Goal: Transaction & Acquisition: Purchase product/service

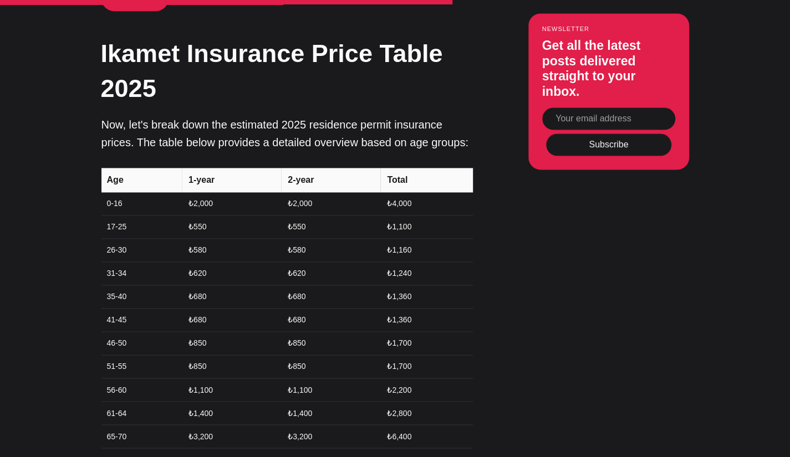
scroll to position [3190, 0]
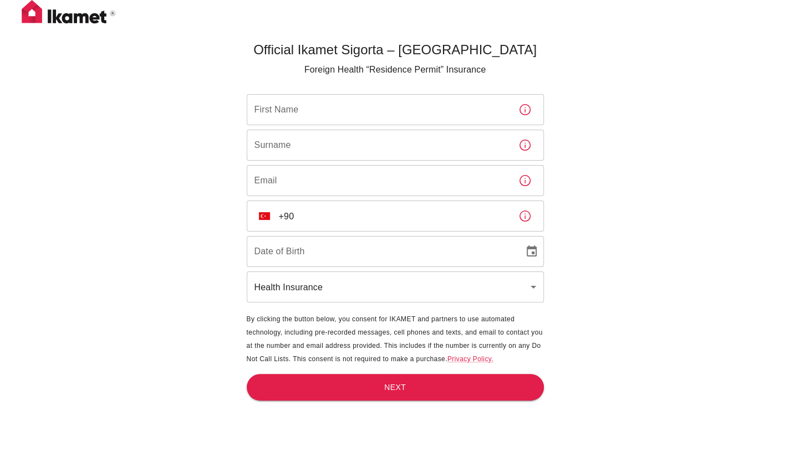
click at [303, 118] on input "First Name" at bounding box center [378, 109] width 263 height 31
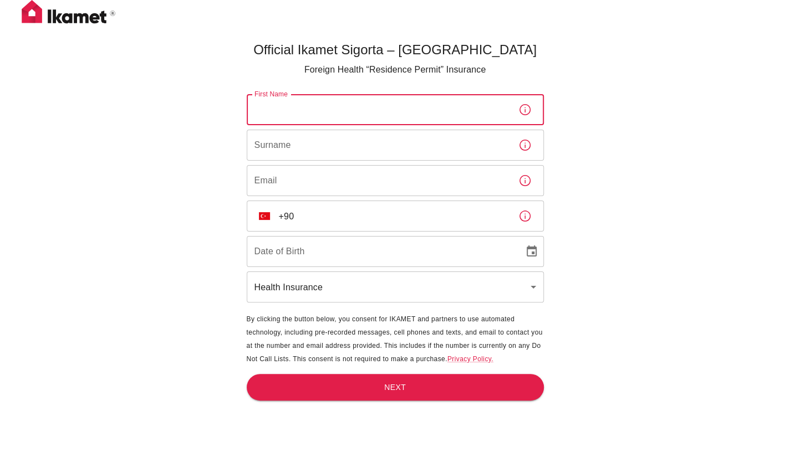
click at [303, 118] on input "First Name" at bounding box center [378, 109] width 263 height 31
type input "Mubarik"
type input "[PERSON_NAME]"
type input "[EMAIL_ADDRESS][PERSON_NAME][DOMAIN_NAME]"
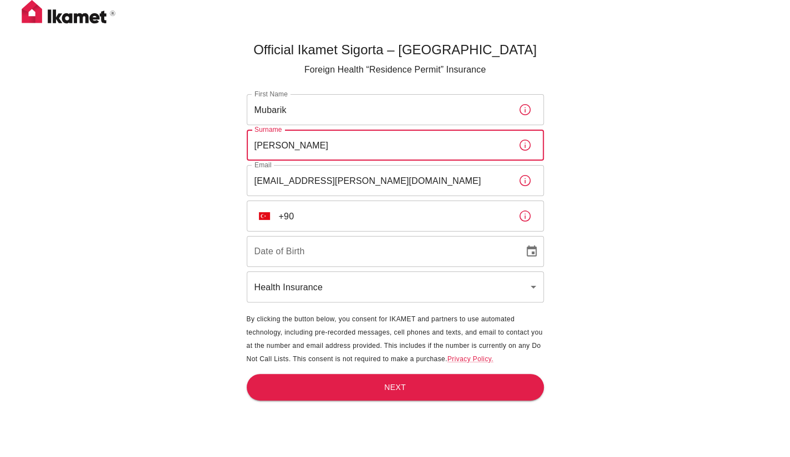
click at [314, 138] on input "[PERSON_NAME]" at bounding box center [378, 145] width 263 height 31
type input "O"
type input "[PERSON_NAME]"
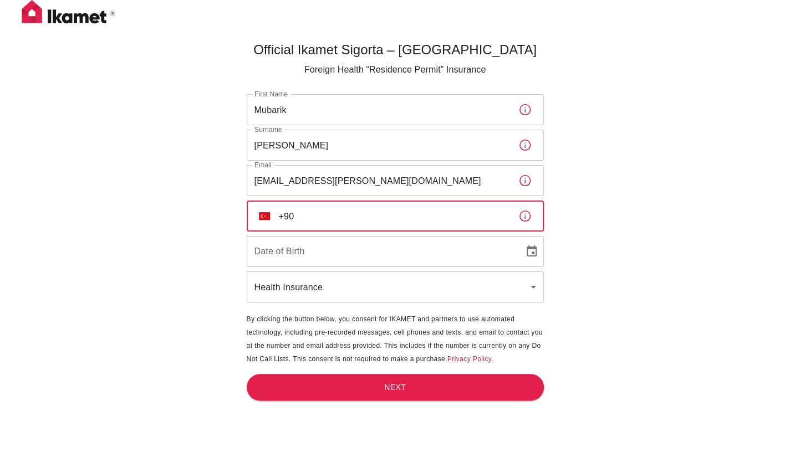
click at [343, 216] on input "+90" at bounding box center [394, 216] width 230 height 31
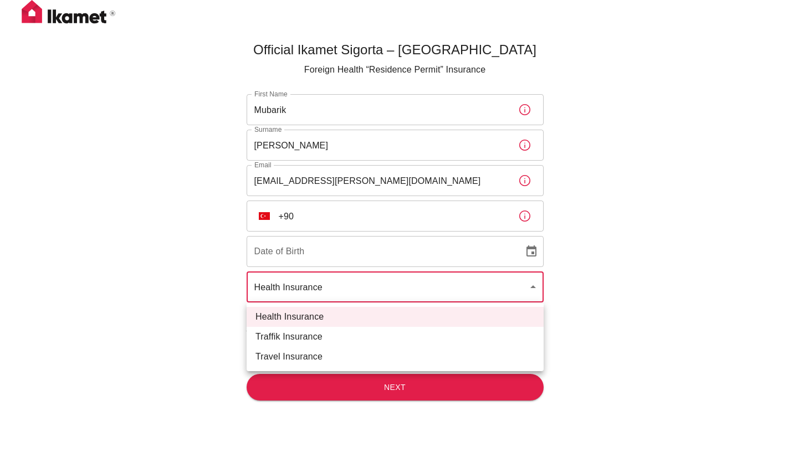
click at [334, 320] on li "Health Insurance" at bounding box center [395, 317] width 297 height 20
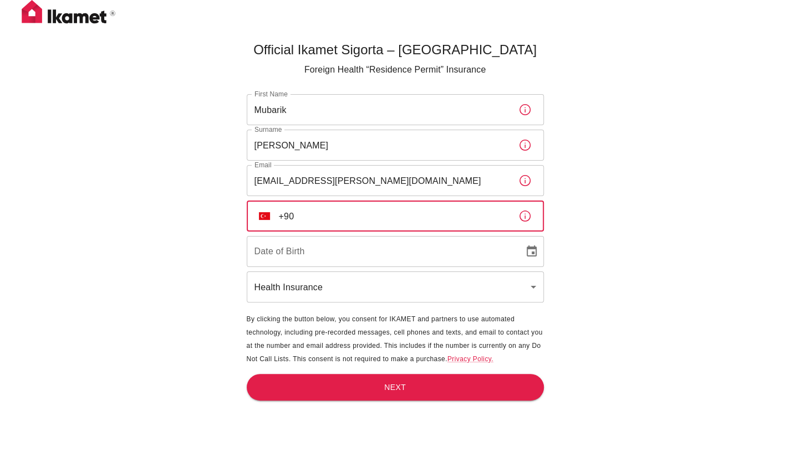
click at [326, 219] on input "+90" at bounding box center [394, 216] width 230 height 31
type input "[PHONE_NUMBER]"
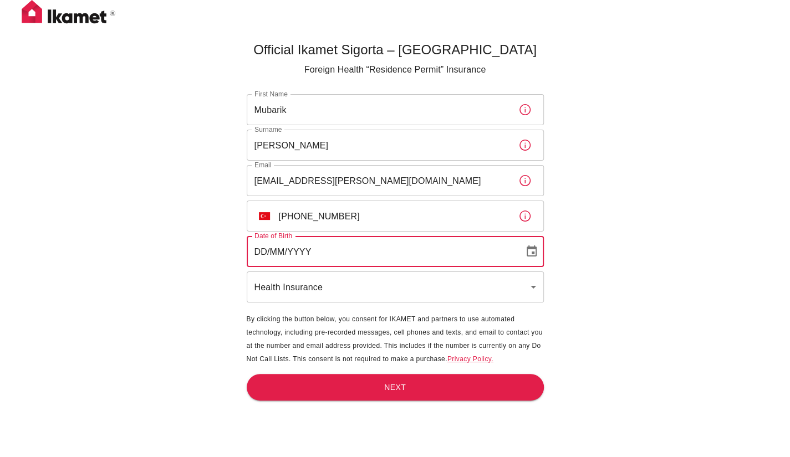
click at [310, 256] on input "DD/MM/YYYY" at bounding box center [381, 251] width 269 height 31
type input "[DATE]"
click at [340, 387] on button "Next" at bounding box center [395, 387] width 297 height 27
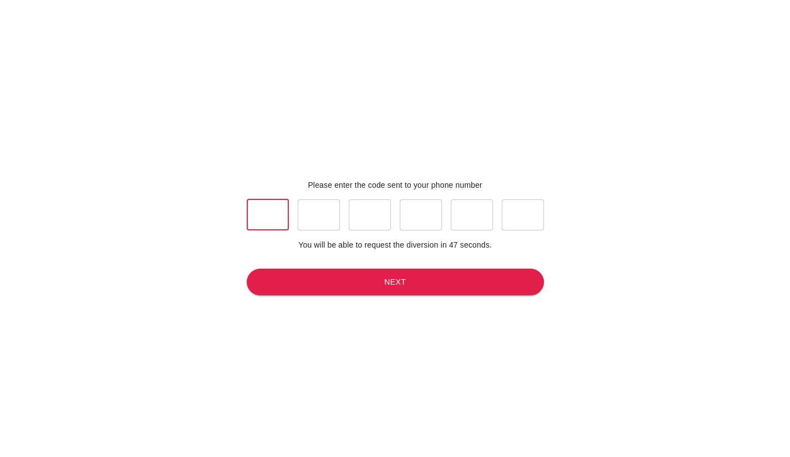
click at [268, 213] on input "text" at bounding box center [268, 214] width 42 height 31
type input "9"
type input "1"
type input "9"
type input "1"
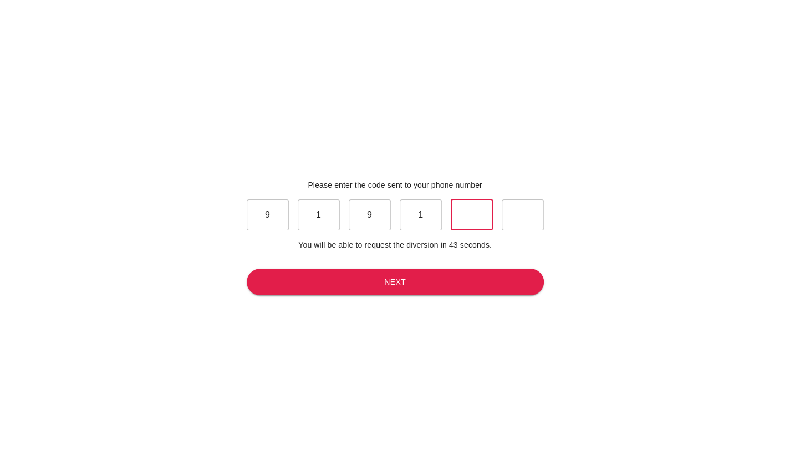
type input "1"
type input "6"
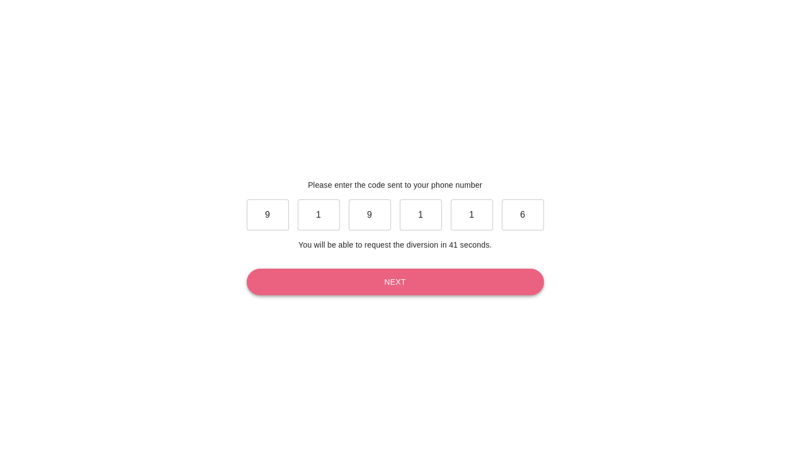
click at [273, 277] on button "Next" at bounding box center [395, 282] width 297 height 27
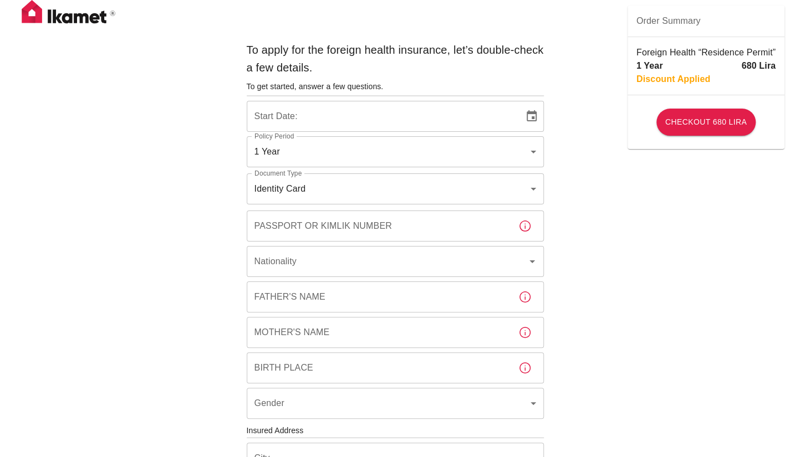
type input "b7343ef8-d55e-4554-96a8-76e30347e985"
type input "[DATE]"
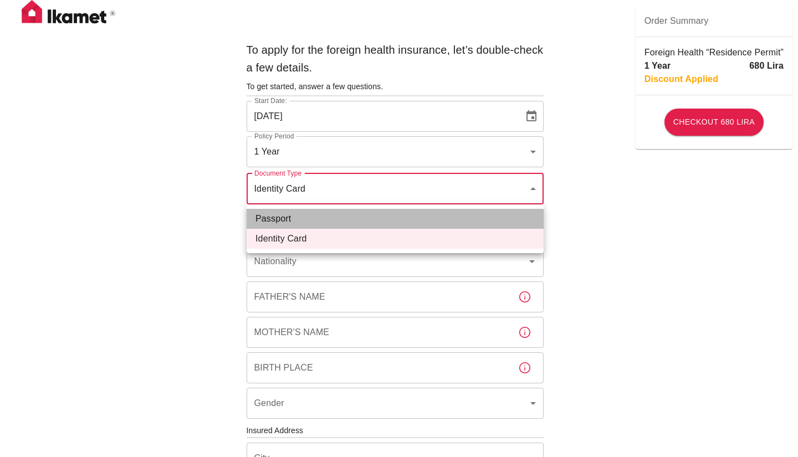
click at [490, 222] on li "Passport" at bounding box center [395, 219] width 297 height 20
type input "passport"
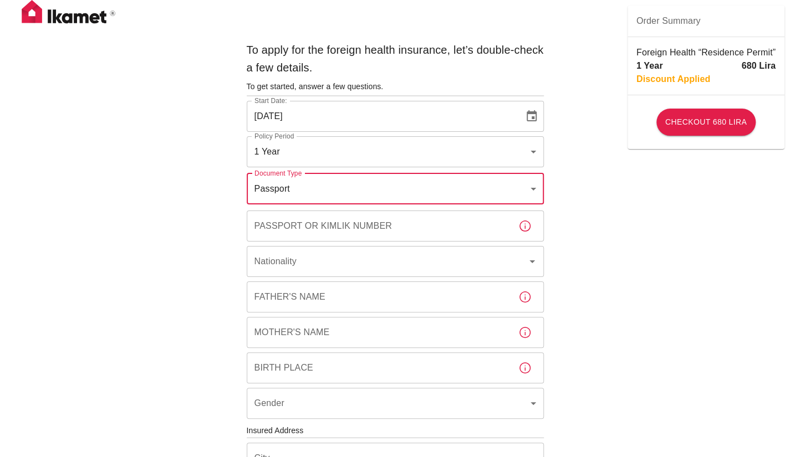
click at [483, 237] on input "Passport or Kimlik Number" at bounding box center [378, 226] width 263 height 31
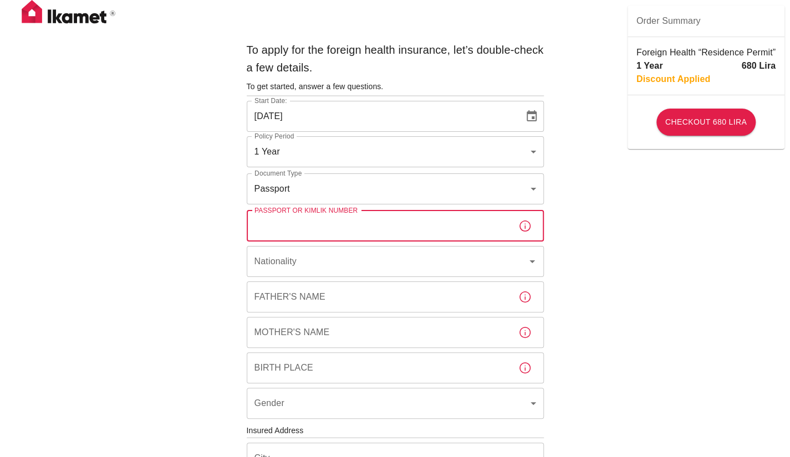
click at [483, 237] on input "Passport or Kimlik Number" at bounding box center [378, 226] width 263 height 31
click at [529, 268] on icon "Open" at bounding box center [531, 261] width 13 height 13
click at [291, 227] on input "Passport or Kimlik Number" at bounding box center [378, 226] width 263 height 31
type input "c"
type input "CP1767688"
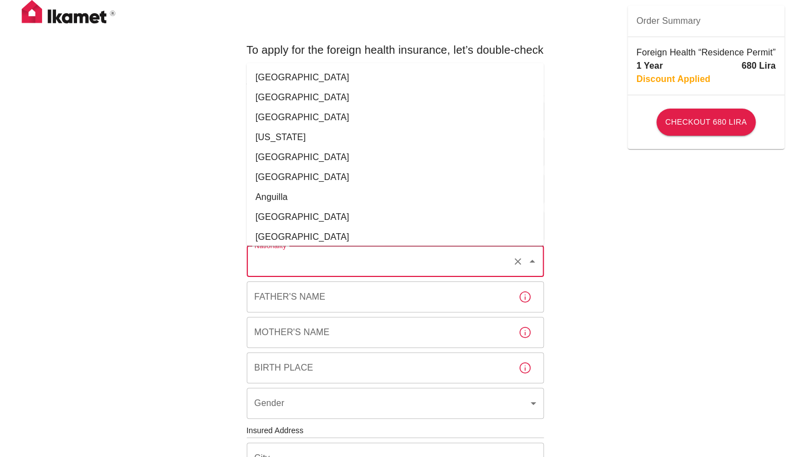
click at [315, 266] on input "Nationality" at bounding box center [380, 261] width 256 height 21
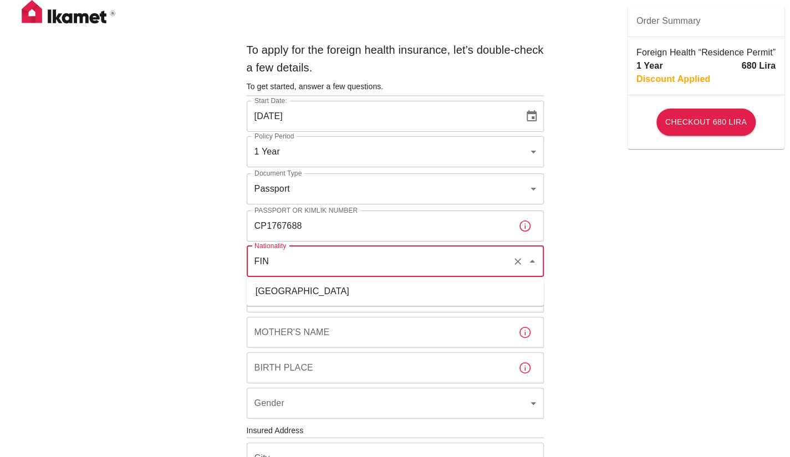
click at [299, 295] on li "[GEOGRAPHIC_DATA]" at bounding box center [395, 291] width 297 height 20
type input "[GEOGRAPHIC_DATA]"
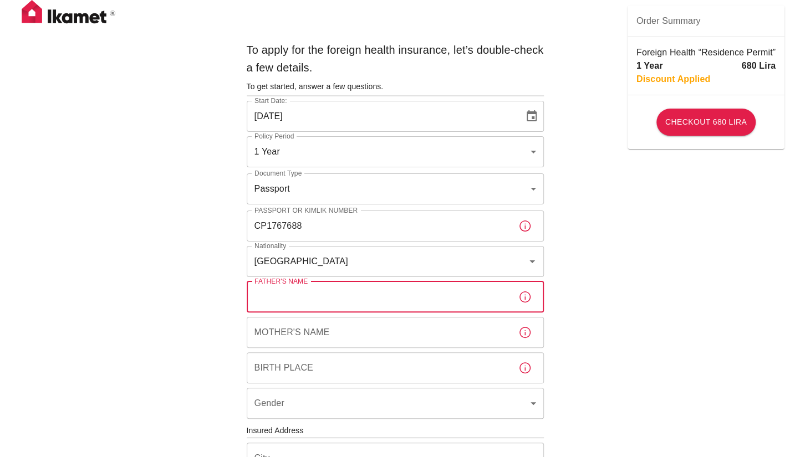
click at [303, 301] on input "Father's Name" at bounding box center [378, 296] width 263 height 31
type input "JAMA [PERSON_NAME]"
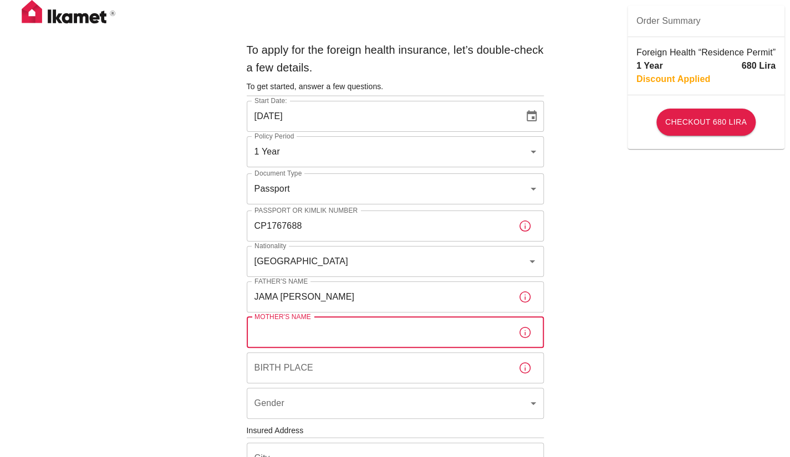
click at [321, 324] on input "Mother's Name" at bounding box center [378, 332] width 263 height 31
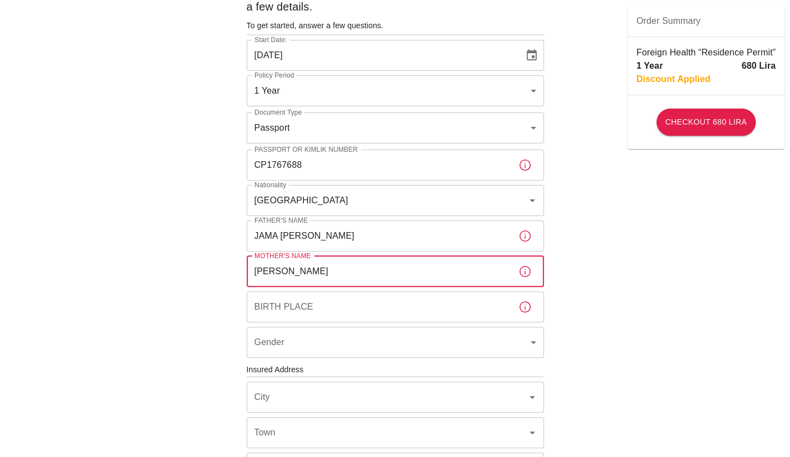
scroll to position [88, 0]
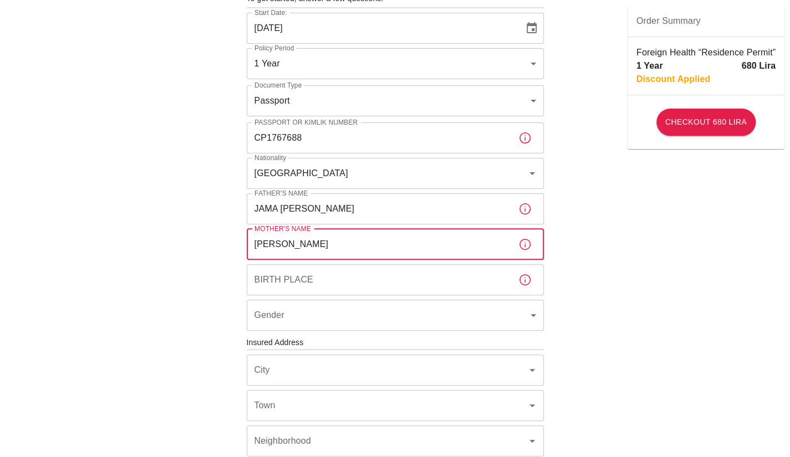
type input "[PERSON_NAME]"
click at [393, 290] on input "Birth Place" at bounding box center [378, 279] width 263 height 31
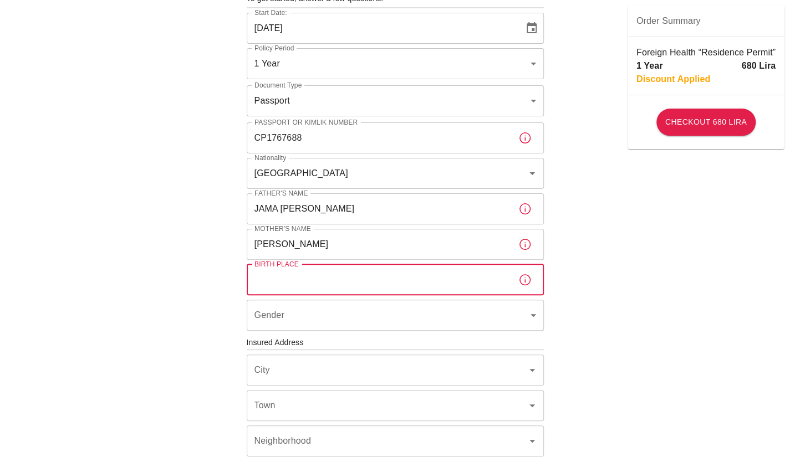
click at [393, 290] on input "Birth Place" at bounding box center [378, 279] width 263 height 31
type input "HARGEISA"
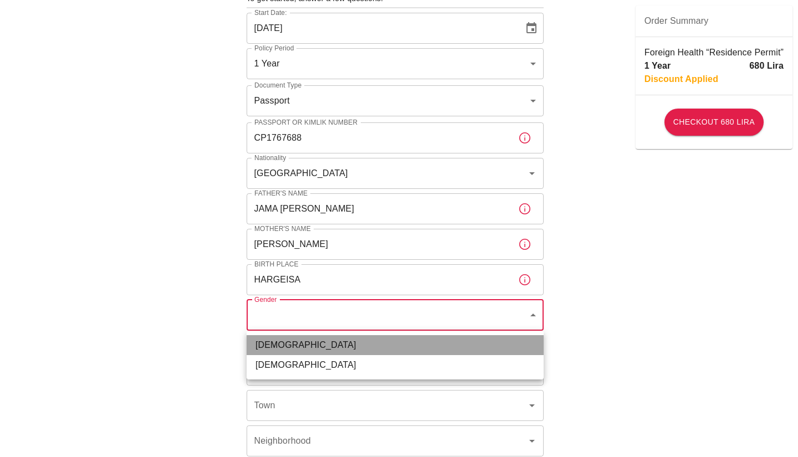
click at [344, 349] on li "[DEMOGRAPHIC_DATA]" at bounding box center [395, 345] width 297 height 20
type input "[DEMOGRAPHIC_DATA]"
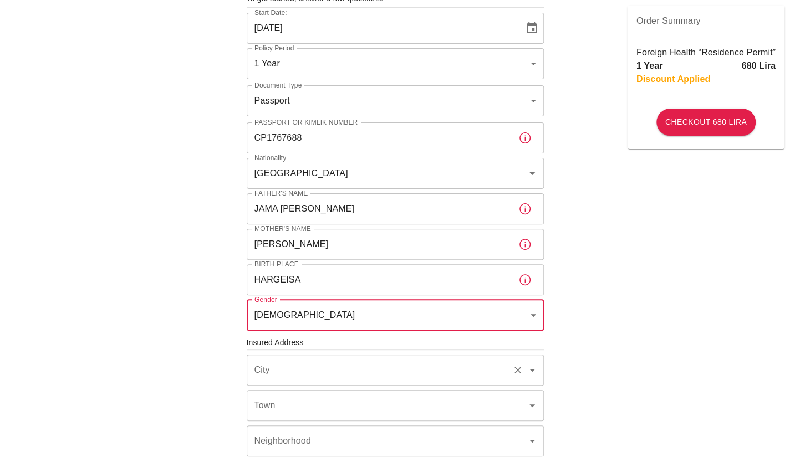
click at [336, 371] on input "City" at bounding box center [380, 370] width 256 height 21
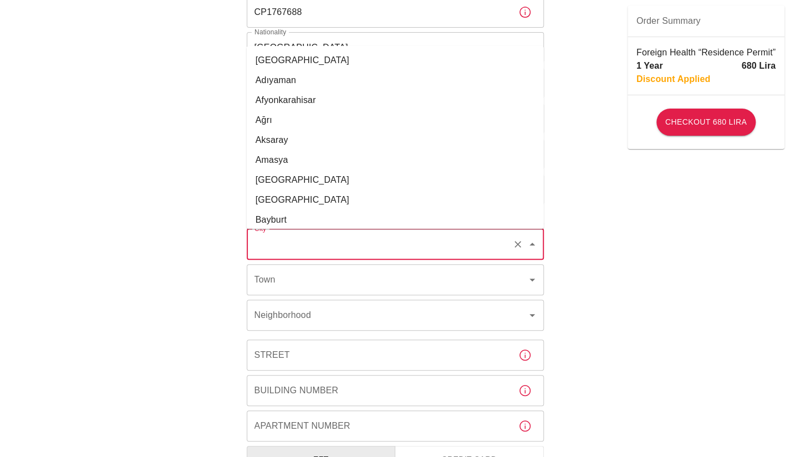
scroll to position [219, 0]
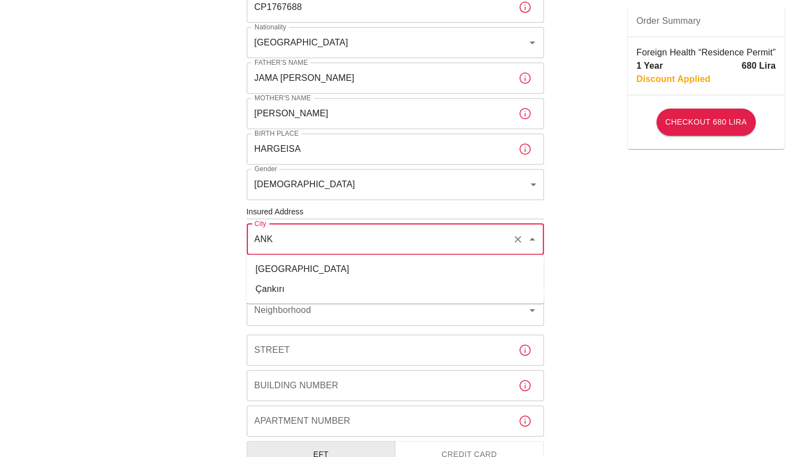
click at [381, 269] on li "[GEOGRAPHIC_DATA]" at bounding box center [395, 269] width 297 height 20
type input "[GEOGRAPHIC_DATA]"
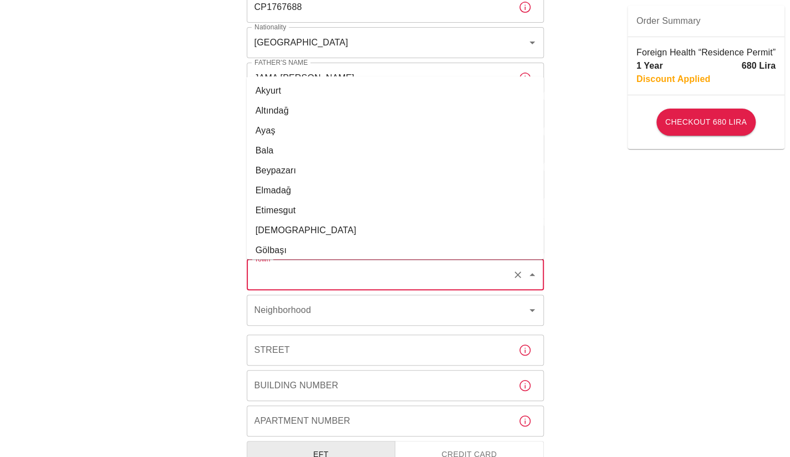
click at [414, 275] on input "Town" at bounding box center [380, 274] width 256 height 21
click at [420, 168] on body "To apply for the foreign health insurance, let’s double-check a few details. To…" at bounding box center [395, 439] width 790 height 1316
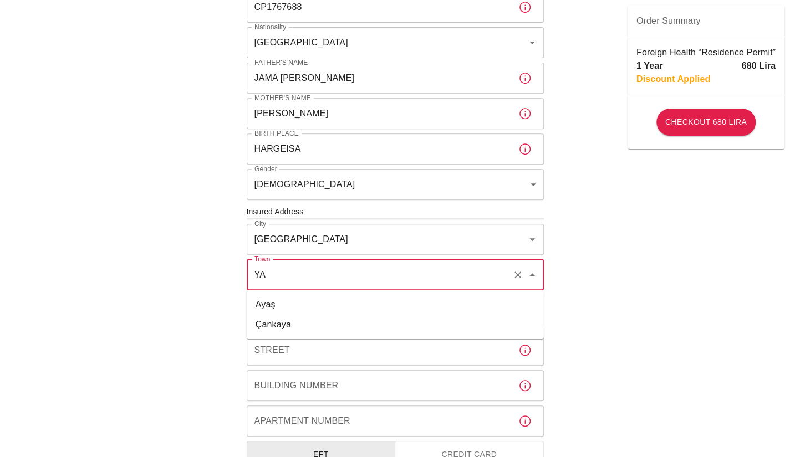
type input "Y"
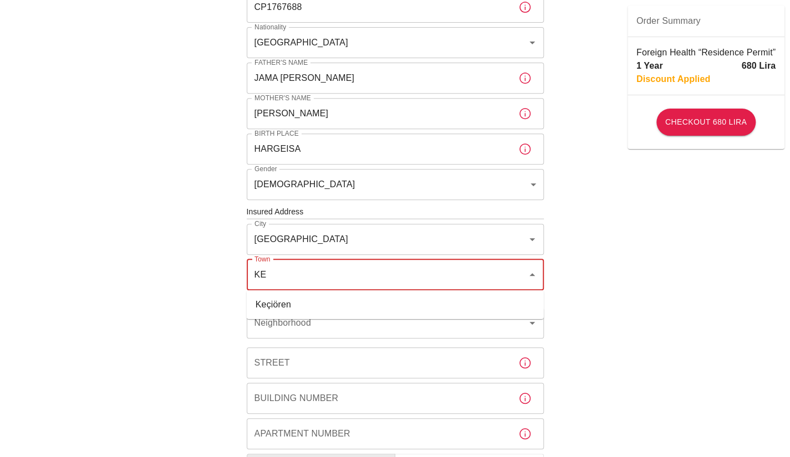
click at [322, 308] on li "Keçiören" at bounding box center [395, 305] width 297 height 20
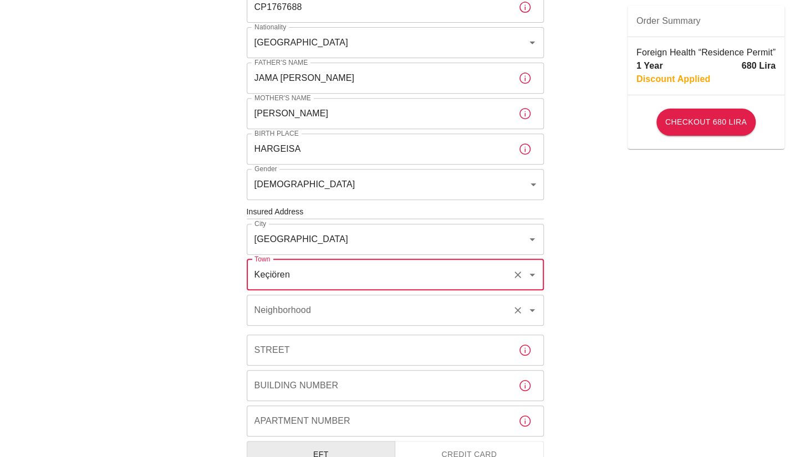
type input "Keçiören"
click at [324, 312] on input "Neighborhood" at bounding box center [380, 310] width 256 height 21
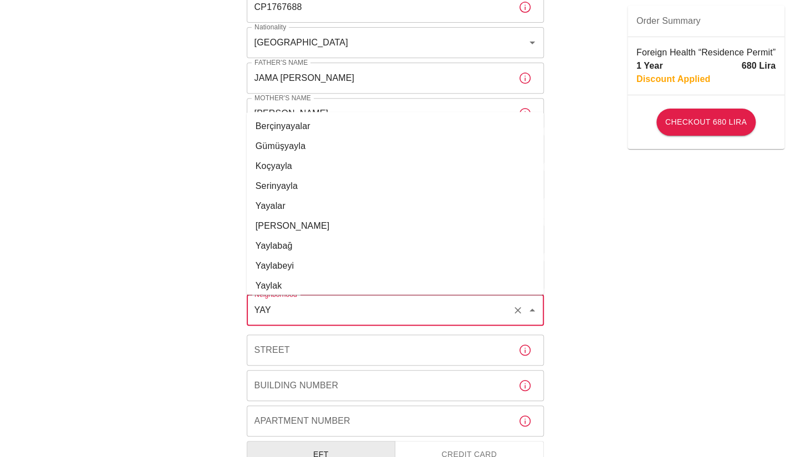
click at [285, 223] on li "[PERSON_NAME]" at bounding box center [395, 226] width 297 height 20
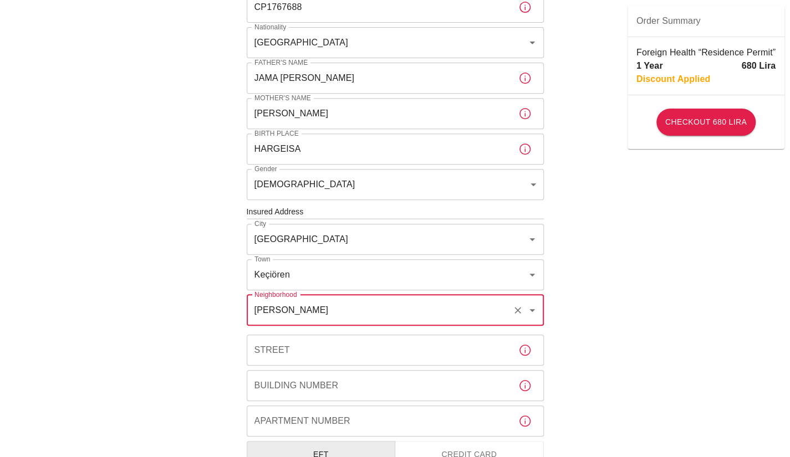
type input "[PERSON_NAME]"
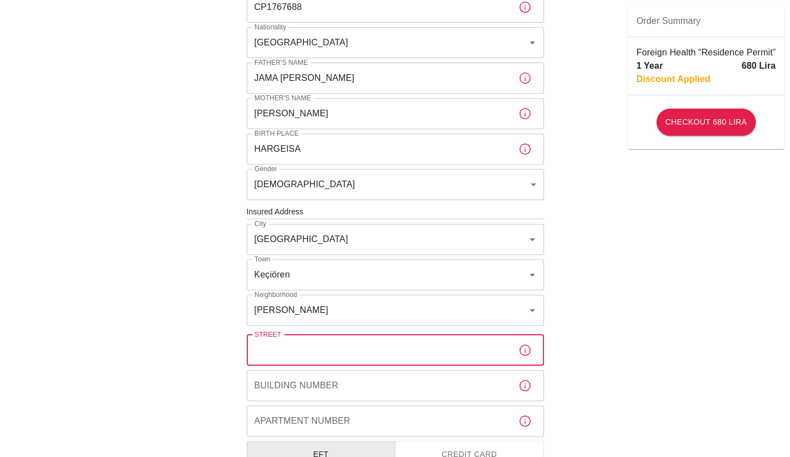
click at [318, 358] on input "Street" at bounding box center [378, 350] width 263 height 31
type input "1496 SOKAK"
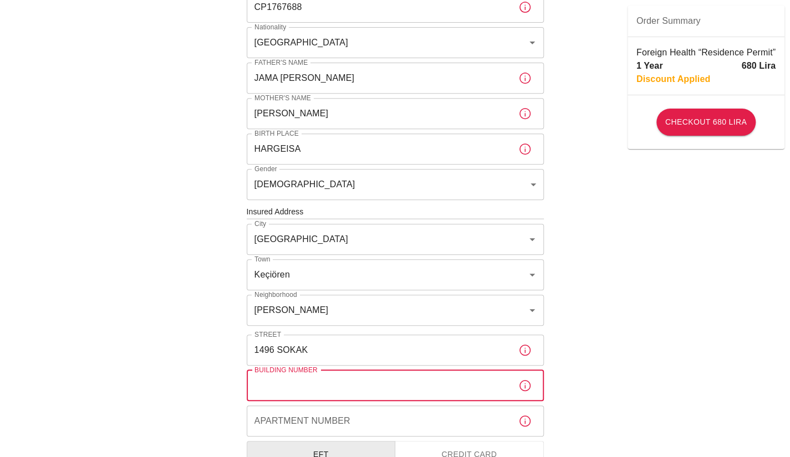
click at [317, 389] on input "Building Number" at bounding box center [378, 385] width 263 height 31
type input "6"
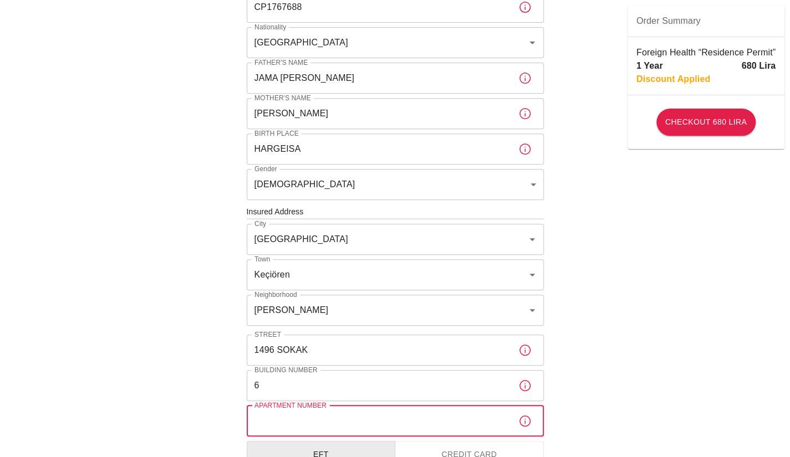
click at [315, 412] on input "Apartment Number" at bounding box center [378, 421] width 263 height 31
type input "1"
click at [678, 365] on div "To apply for the foreign health insurance, let’s double-check a few details. To…" at bounding box center [395, 210] width 790 height 859
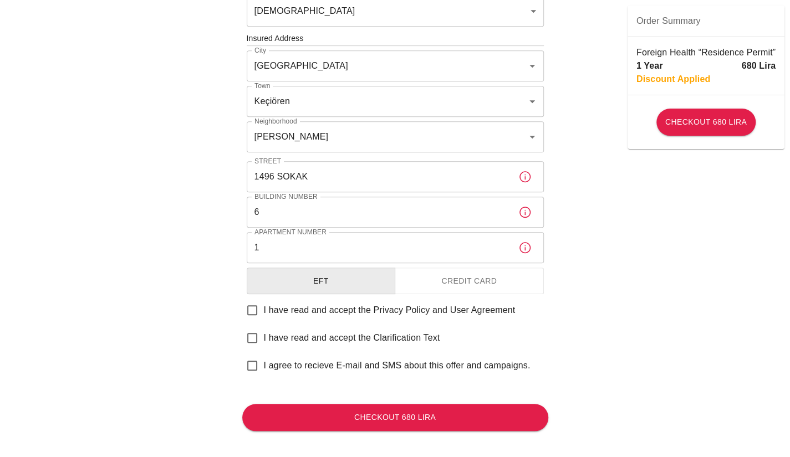
scroll to position [401, 0]
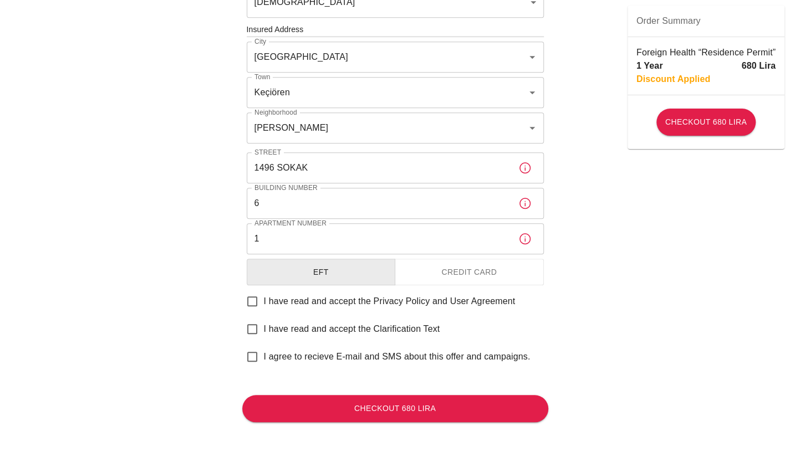
click at [450, 269] on button "Credit Card" at bounding box center [468, 272] width 149 height 27
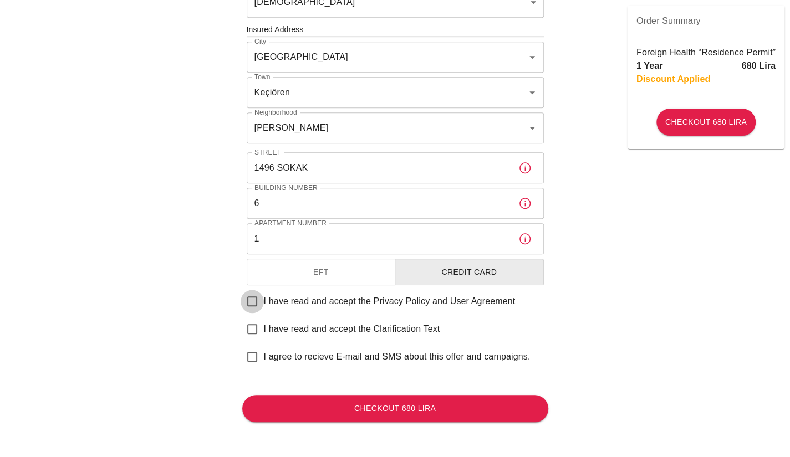
click at [252, 301] on input "I have read and accept the Privacy Policy and User Agreement" at bounding box center [251, 301] width 23 height 23
checkbox input "true"
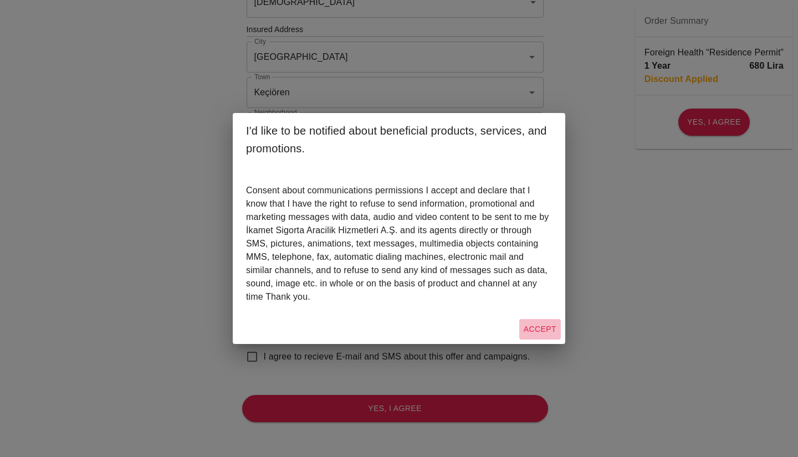
click at [524, 326] on button "Accept" at bounding box center [540, 329] width 42 height 21
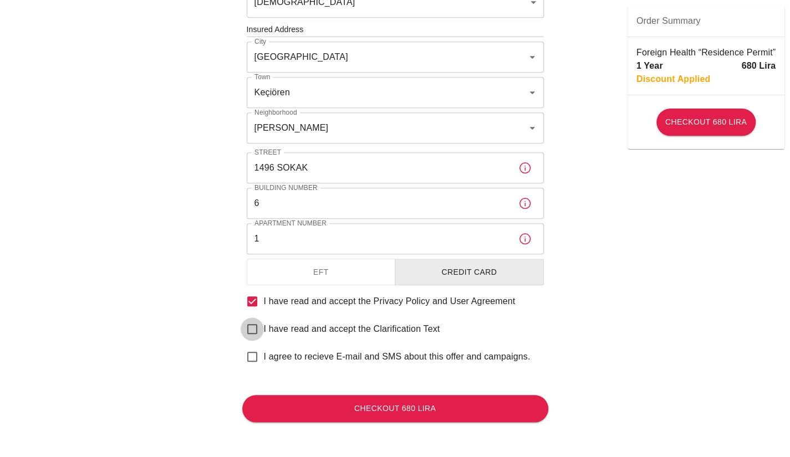
click at [245, 325] on input "I have read and accept the Clarification Text" at bounding box center [251, 328] width 23 height 23
checkbox input "true"
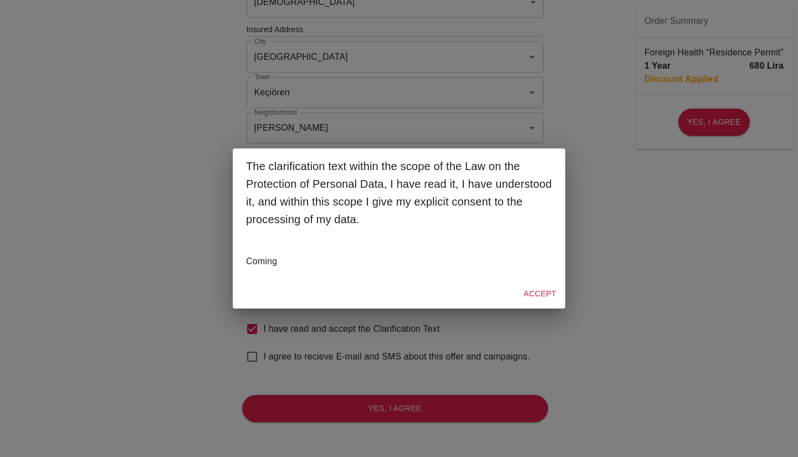
click at [539, 291] on button "Accept" at bounding box center [540, 294] width 42 height 21
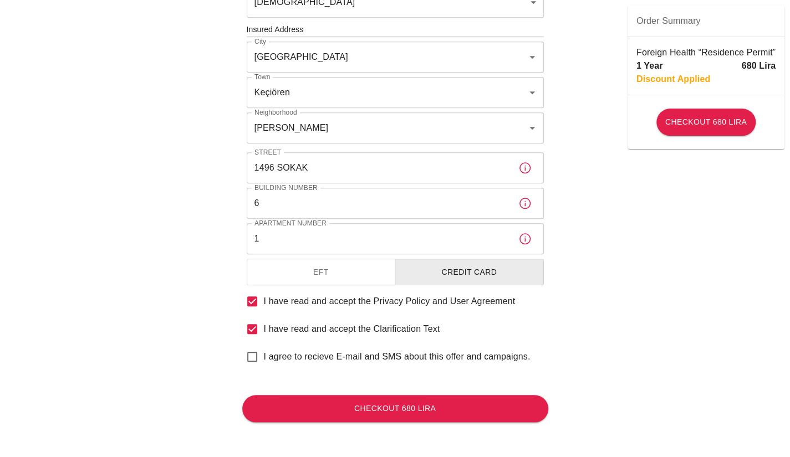
click at [245, 358] on input "I agree to recieve E-mail and SMS about this offer and campaigns." at bounding box center [251, 356] width 23 height 23
checkbox input "true"
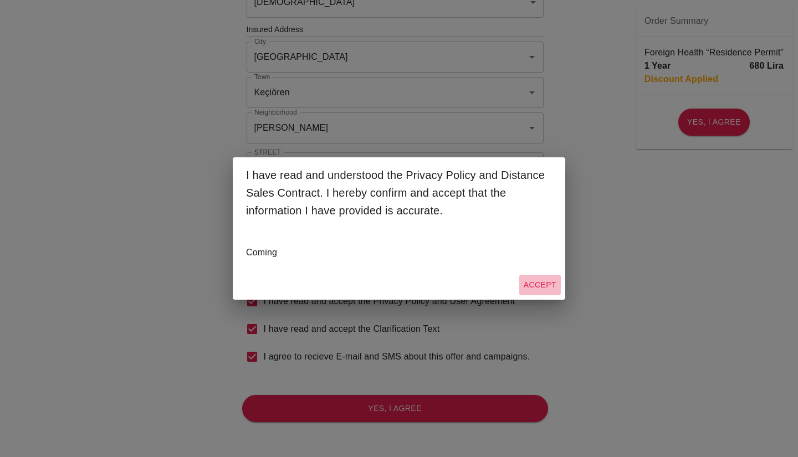
click at [539, 285] on button "Accept" at bounding box center [540, 285] width 42 height 21
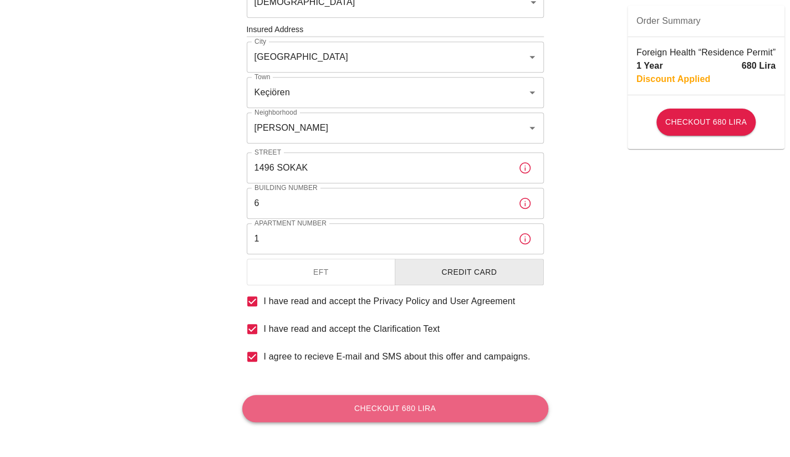
click at [448, 413] on button "Checkout 680 Lira" at bounding box center [395, 408] width 306 height 27
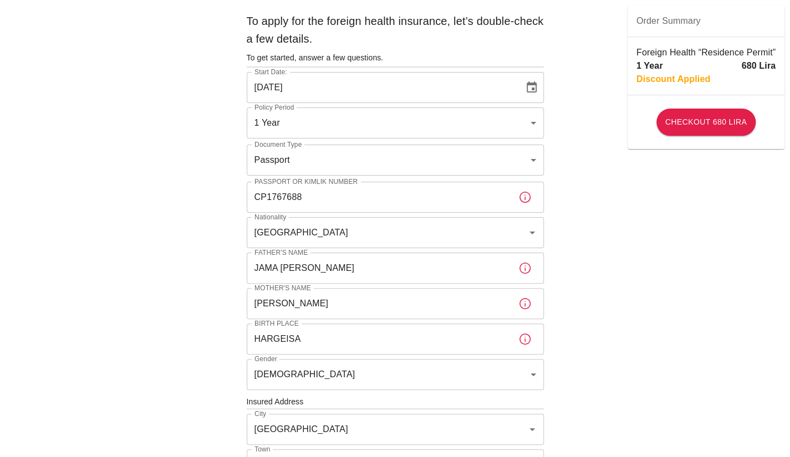
scroll to position [27, 0]
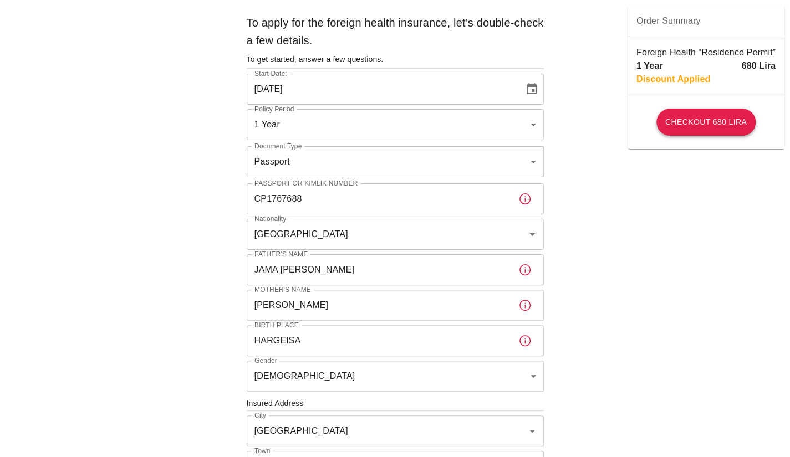
click at [701, 124] on button "Checkout 680 Lira" at bounding box center [705, 122] width 99 height 27
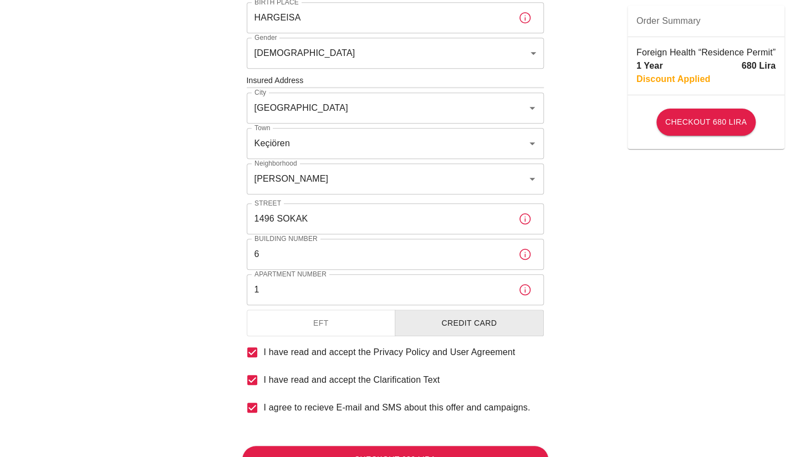
scroll to position [401, 0]
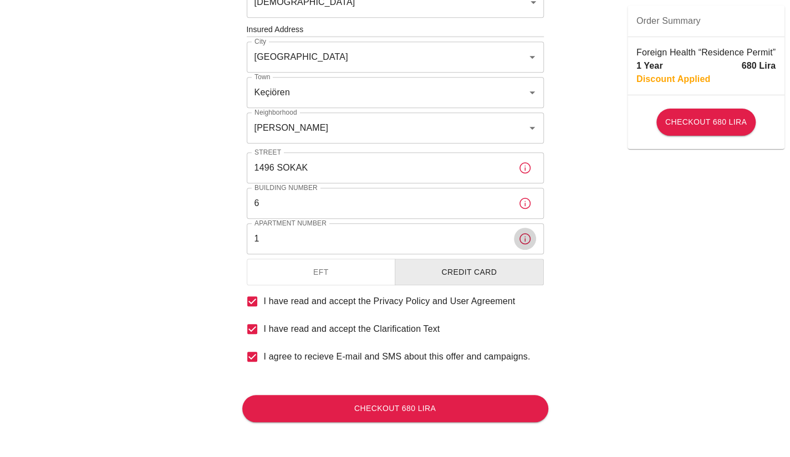
click at [526, 239] on icon "button" at bounding box center [524, 238] width 13 height 13
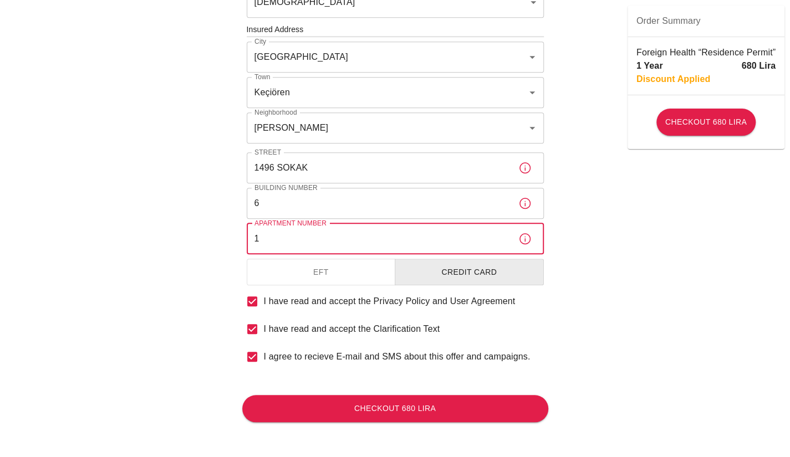
click at [473, 234] on input "1" at bounding box center [378, 238] width 263 height 31
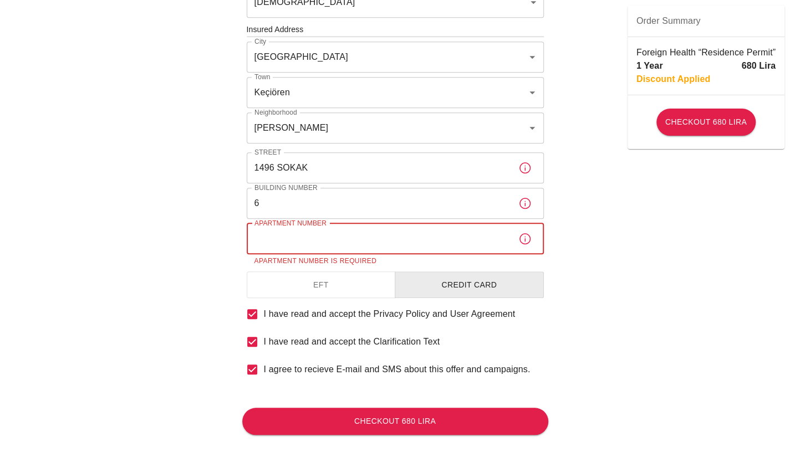
type input "1"
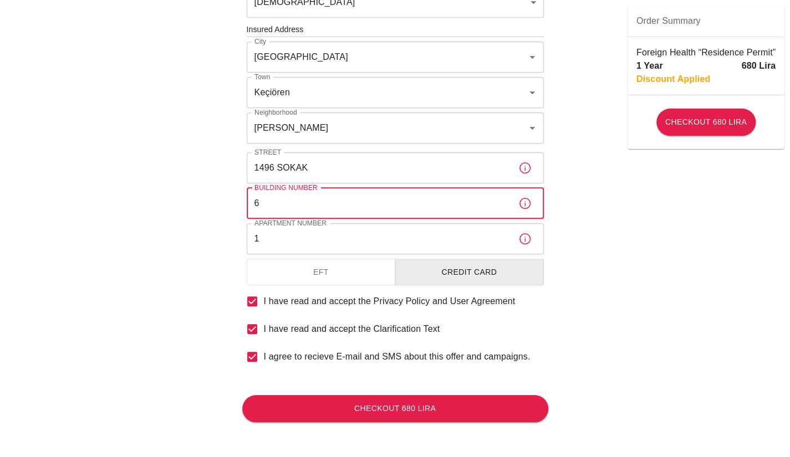
click at [417, 216] on input "6" at bounding box center [378, 203] width 263 height 31
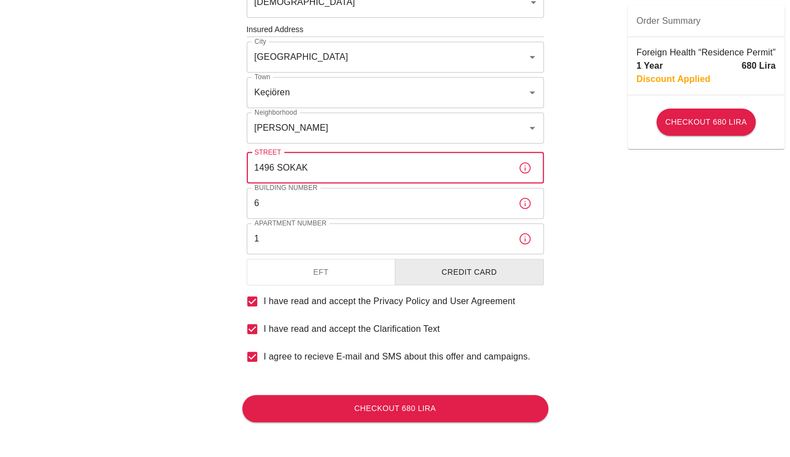
click at [402, 176] on input "1496 SOKAK" at bounding box center [378, 167] width 263 height 31
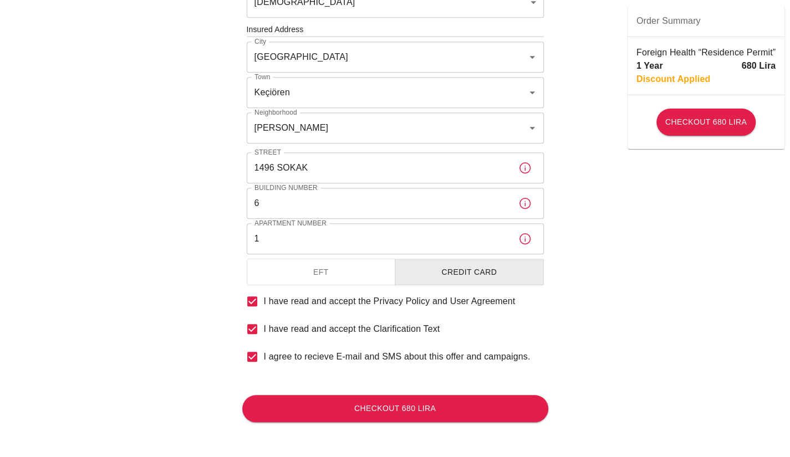
click at [561, 220] on div "To apply for the foreign health insurance, let’s double-check a few details. To…" at bounding box center [395, 28] width 790 height 859
click at [387, 401] on button "Checkout 680 Lira" at bounding box center [395, 408] width 306 height 27
click at [383, 403] on button "Checkout 680 Lira" at bounding box center [395, 408] width 306 height 27
click at [254, 355] on input "I agree to recieve E-mail and SMS about this offer and campaigns." at bounding box center [251, 356] width 23 height 23
checkbox input "false"
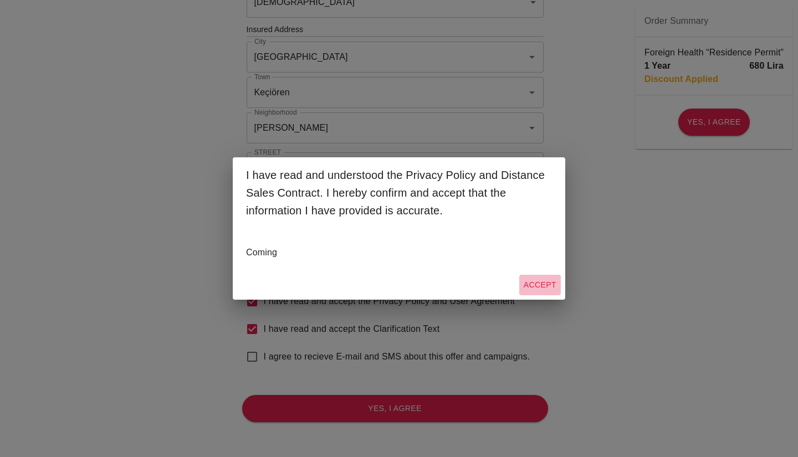
click at [535, 290] on button "Accept" at bounding box center [540, 285] width 42 height 21
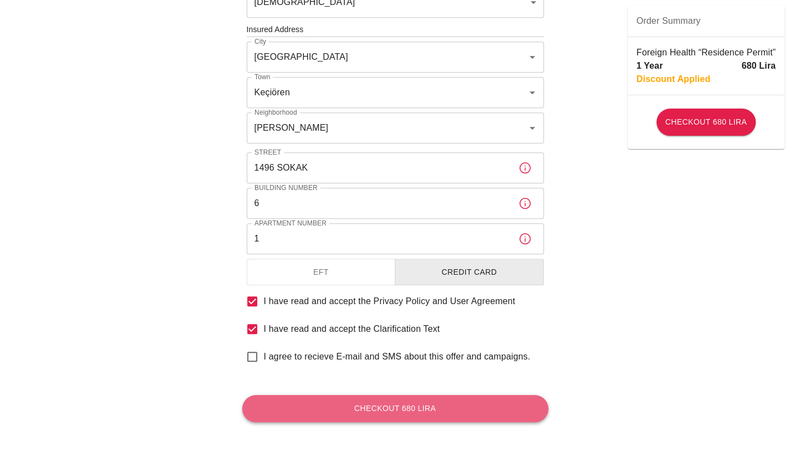
click at [432, 405] on button "Checkout 680 Lira" at bounding box center [395, 408] width 306 height 27
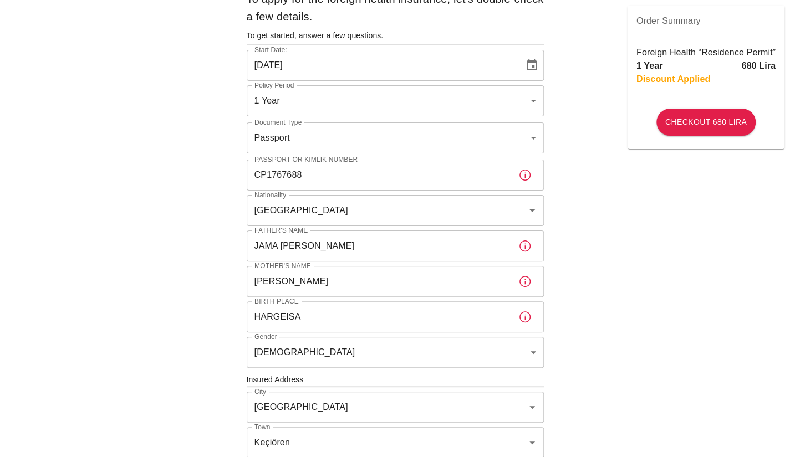
scroll to position [52, 0]
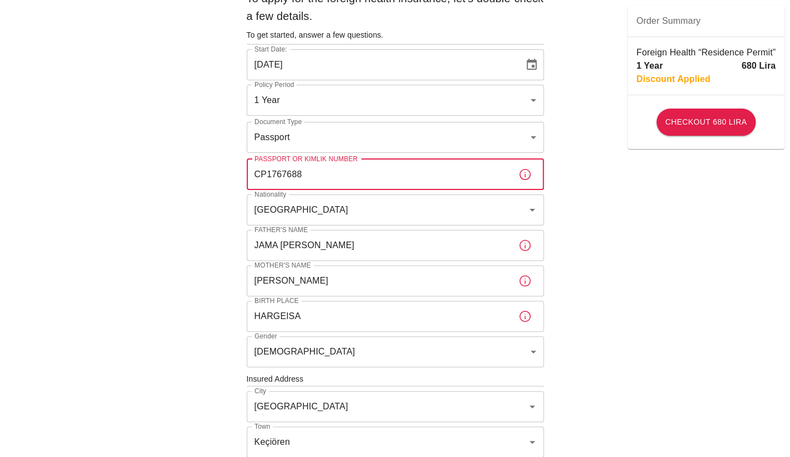
click at [437, 168] on input "CP1767688" at bounding box center [378, 174] width 263 height 31
type input "C"
type input "CP1767688"
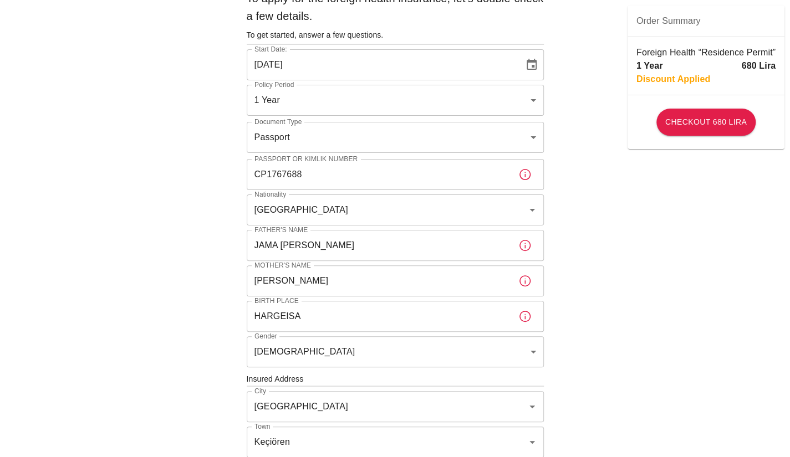
click at [633, 286] on div "To apply for the foreign health insurance, let’s double-check a few details. To…" at bounding box center [395, 377] width 790 height 859
click at [352, 253] on input "JAMA [PERSON_NAME]" at bounding box center [378, 245] width 263 height 31
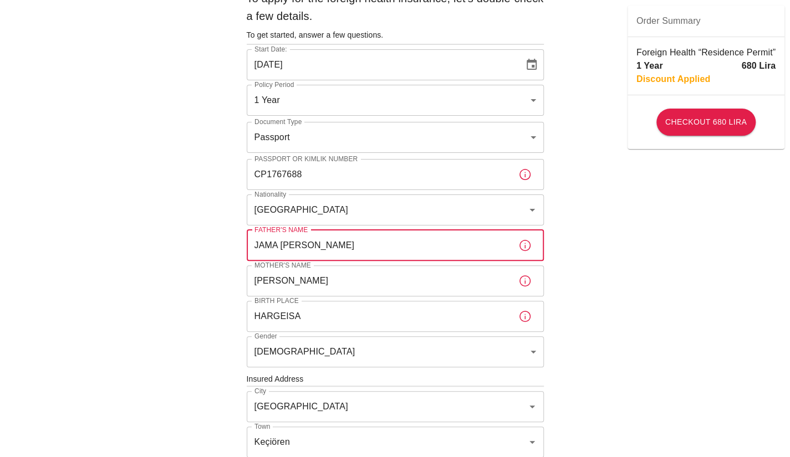
type input "JAMA [PERSON_NAME]"
click at [659, 262] on div "To apply for the foreign health insurance, let’s double-check a few details. To…" at bounding box center [395, 377] width 790 height 859
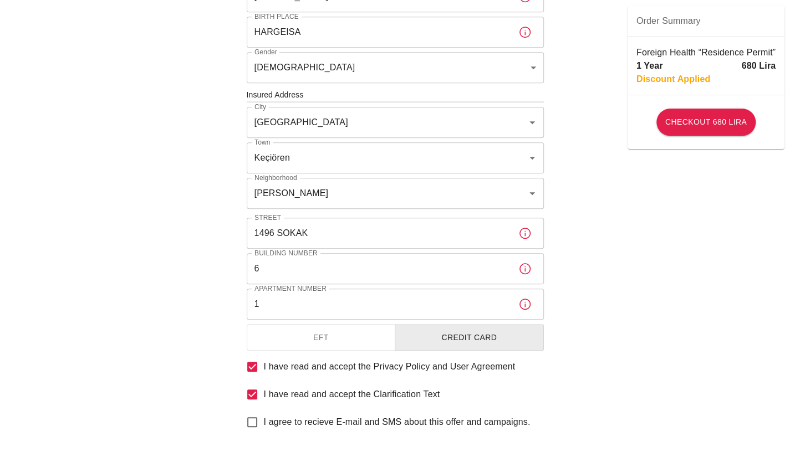
scroll to position [401, 0]
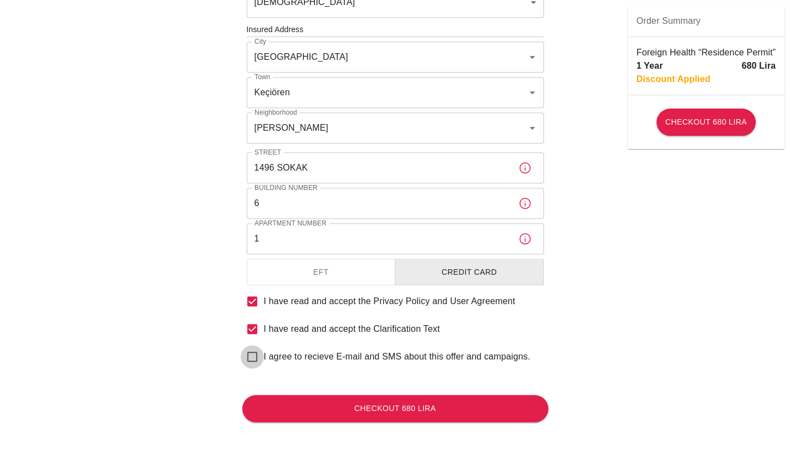
click at [252, 361] on input "I agree to recieve E-mail and SMS about this offer and campaigns." at bounding box center [251, 356] width 23 height 23
checkbox input "true"
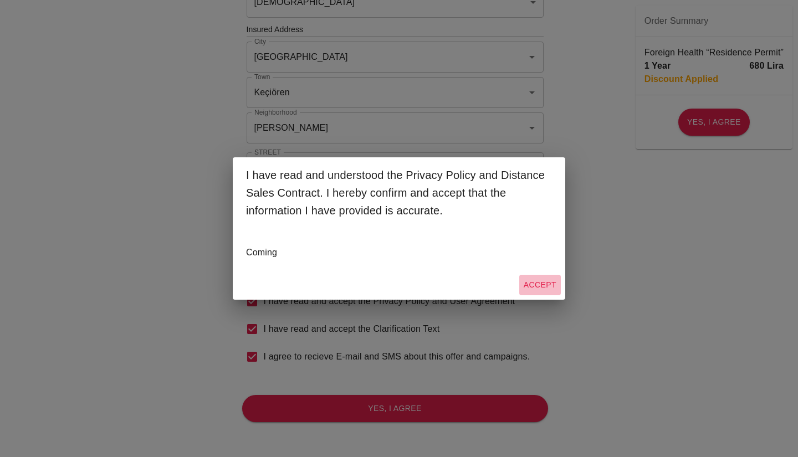
click at [542, 285] on button "Accept" at bounding box center [540, 285] width 42 height 21
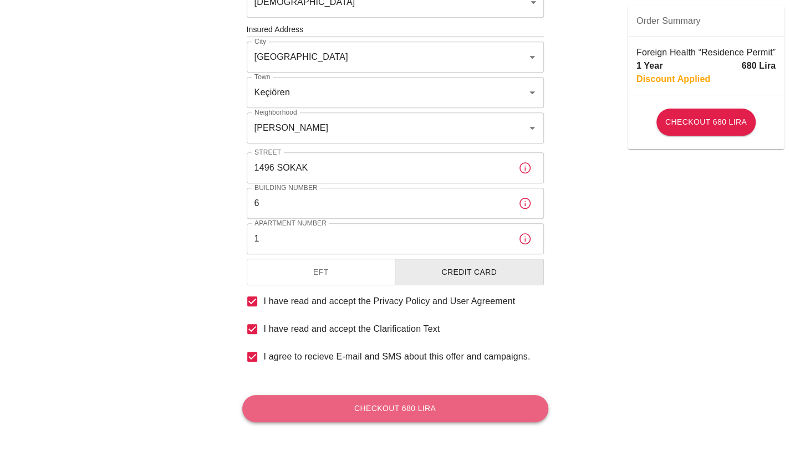
click at [416, 413] on button "Checkout 680 Lira" at bounding box center [395, 408] width 306 height 27
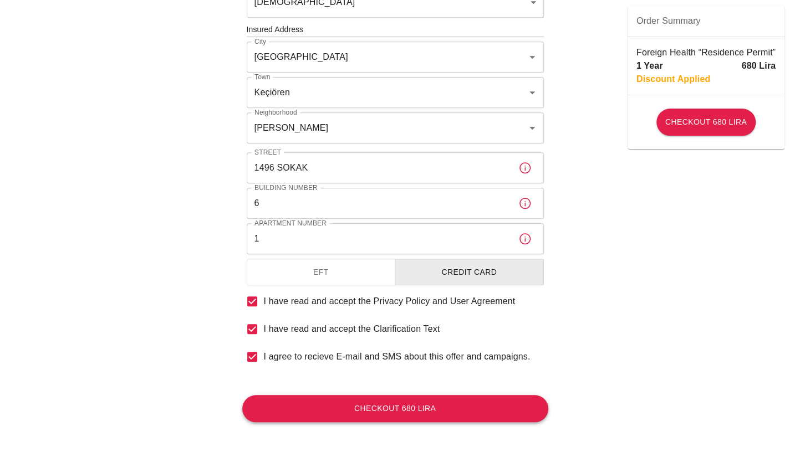
click at [416, 413] on button "Checkout 680 Lira" at bounding box center [395, 408] width 306 height 27
click at [701, 121] on button "Checkout 680 Lira" at bounding box center [705, 122] width 99 height 27
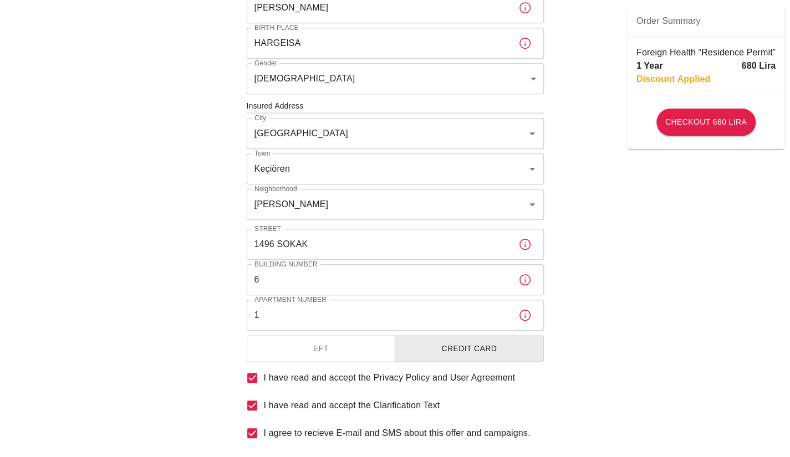
scroll to position [325, 0]
click at [402, 203] on input "[PERSON_NAME]" at bounding box center [380, 203] width 256 height 21
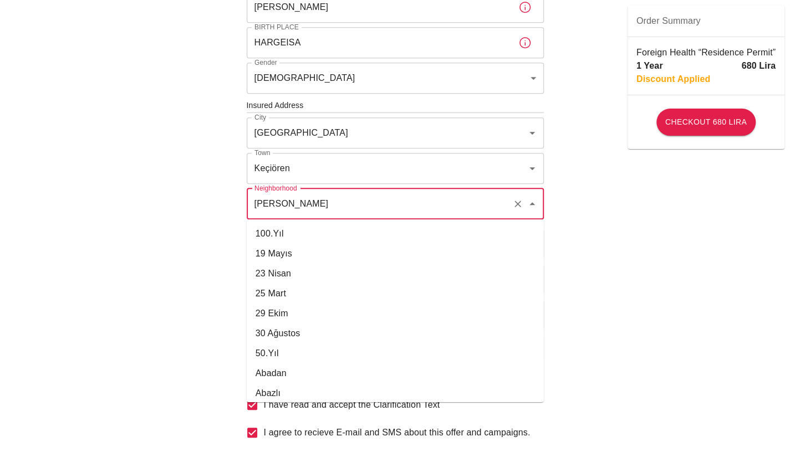
scroll to position [19489, 0]
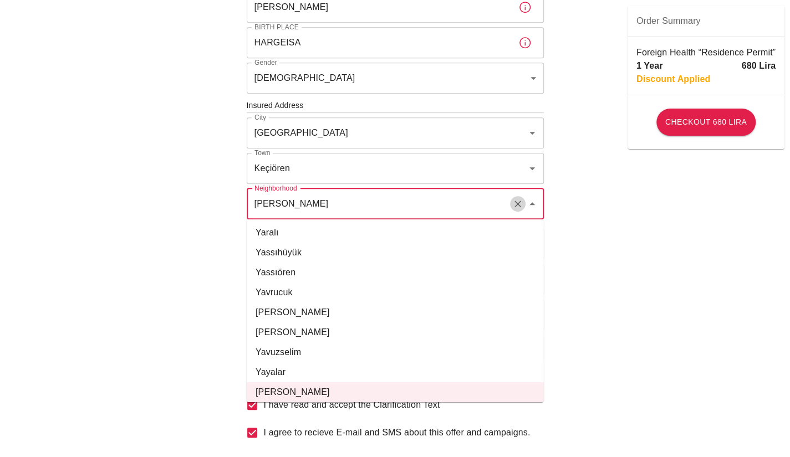
click at [521, 207] on icon "Clear" at bounding box center [517, 203] width 11 height 11
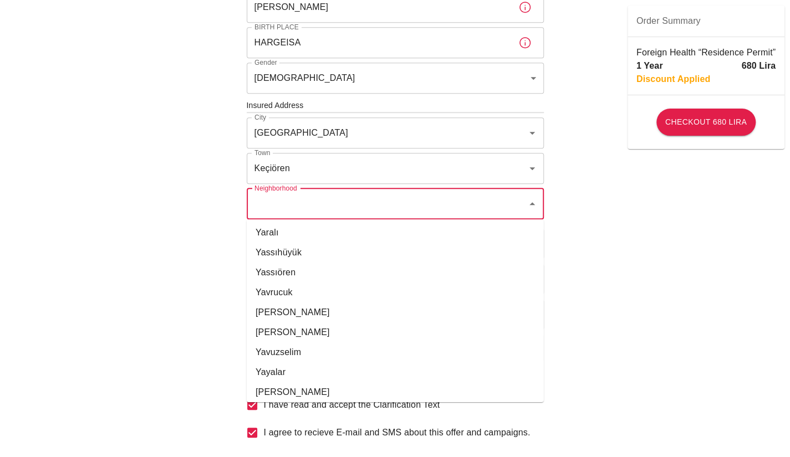
scroll to position [0, 0]
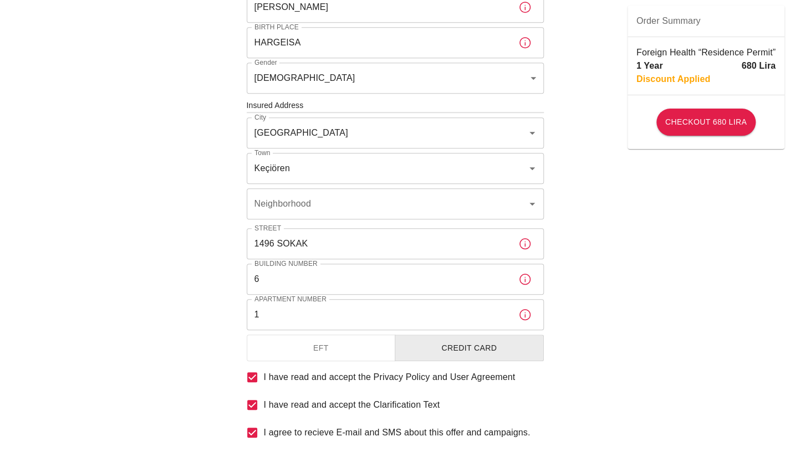
click at [665, 216] on div "To apply for the foreign health insurance, let’s double-check a few details. To…" at bounding box center [395, 104] width 790 height 859
click at [530, 196] on button "Open" at bounding box center [532, 204] width 16 height 16
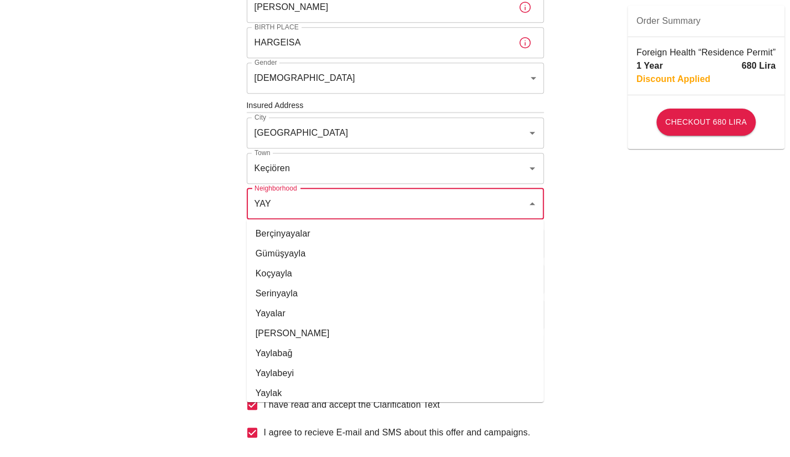
click at [332, 324] on li "[PERSON_NAME]" at bounding box center [395, 334] width 297 height 20
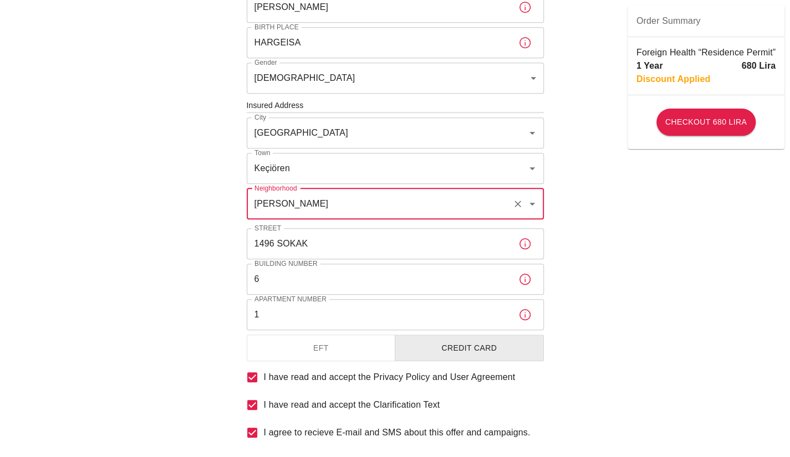
type input "[PERSON_NAME]"
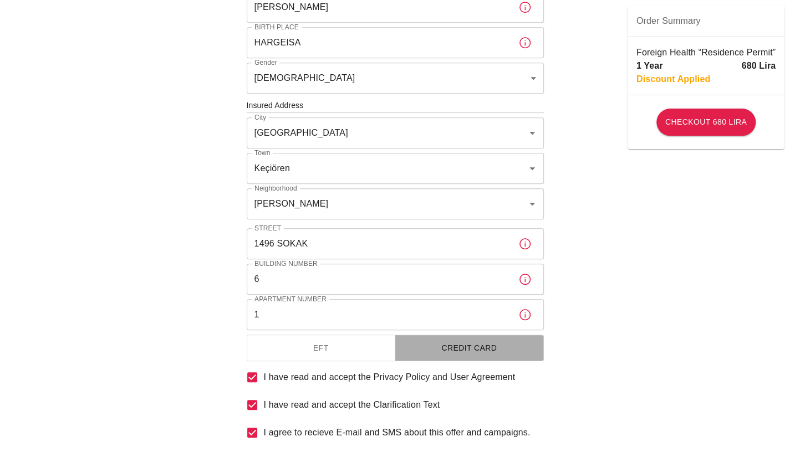
click at [465, 351] on button "Credit Card" at bounding box center [468, 348] width 149 height 27
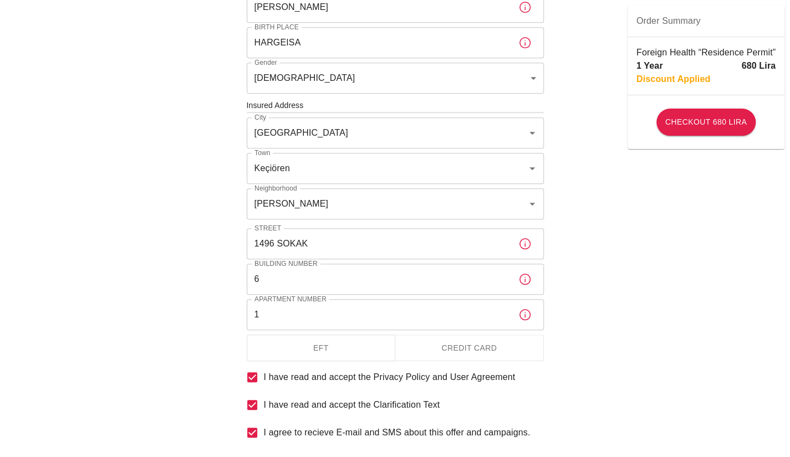
scroll to position [401, 0]
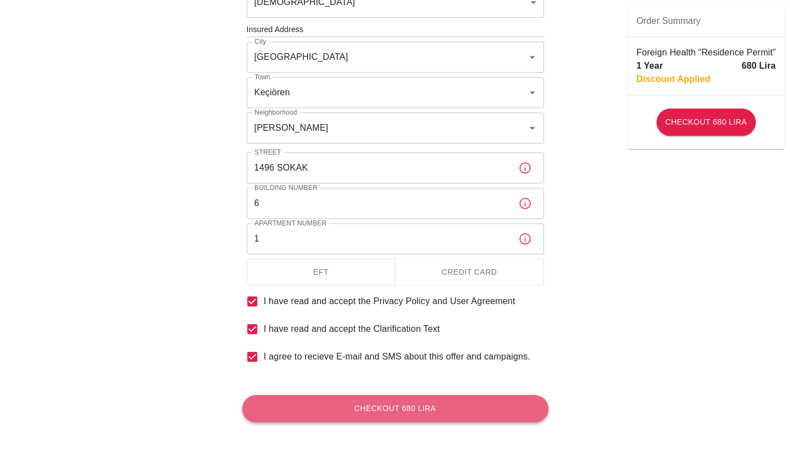
click at [438, 413] on button "Checkout 680 Lira" at bounding box center [395, 408] width 306 height 27
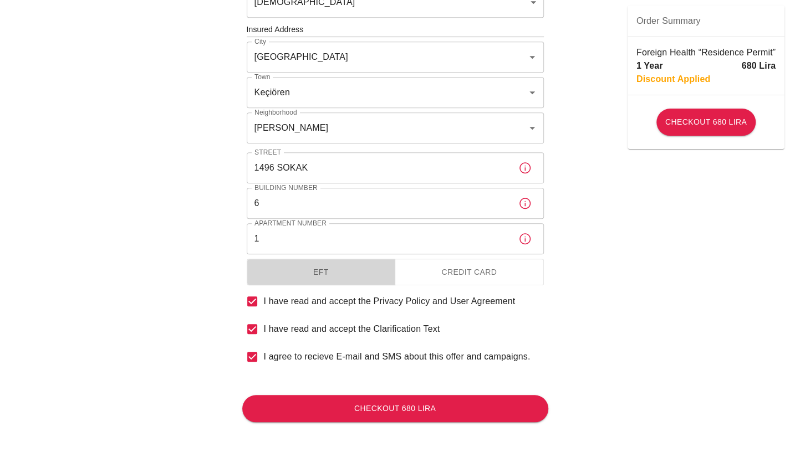
click at [324, 268] on button "EFT" at bounding box center [321, 272] width 149 height 27
click at [362, 412] on button "Checkout 680 Lira" at bounding box center [395, 408] width 306 height 27
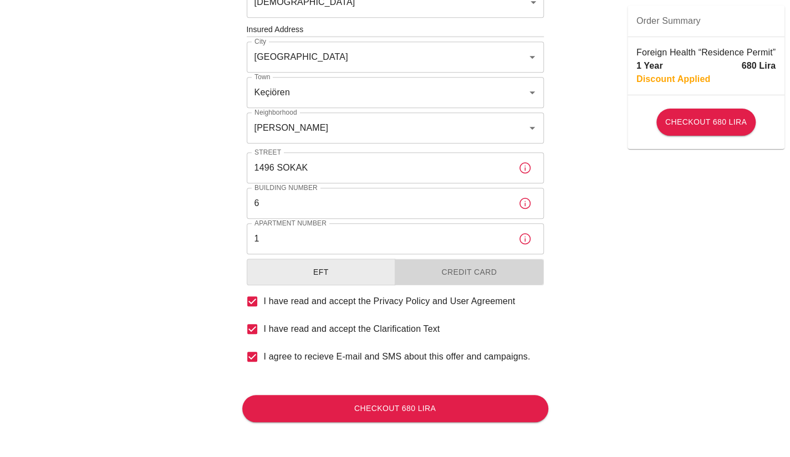
click at [469, 269] on button "Credit Card" at bounding box center [468, 272] width 149 height 27
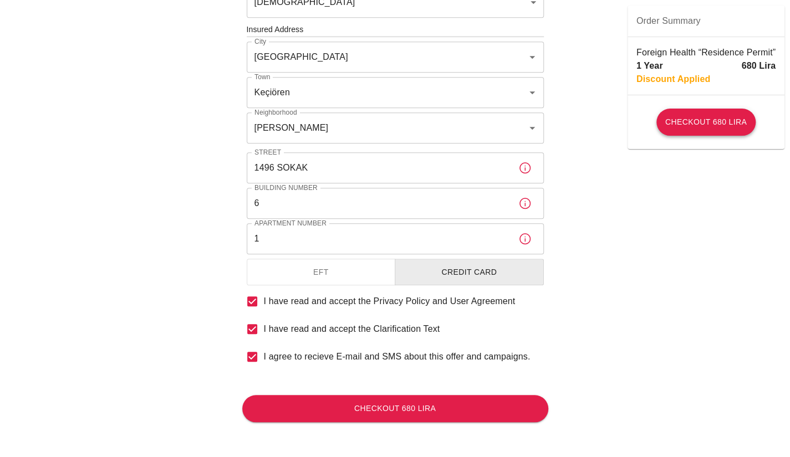
click at [696, 124] on button "Checkout 680 Lira" at bounding box center [705, 122] width 99 height 27
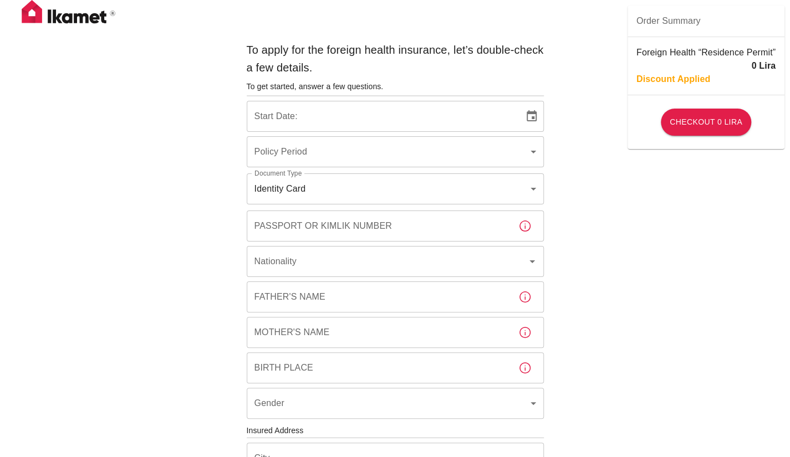
type input "b7343ef8-d55e-4554-96a8-76e30347e985"
type input "[DATE]"
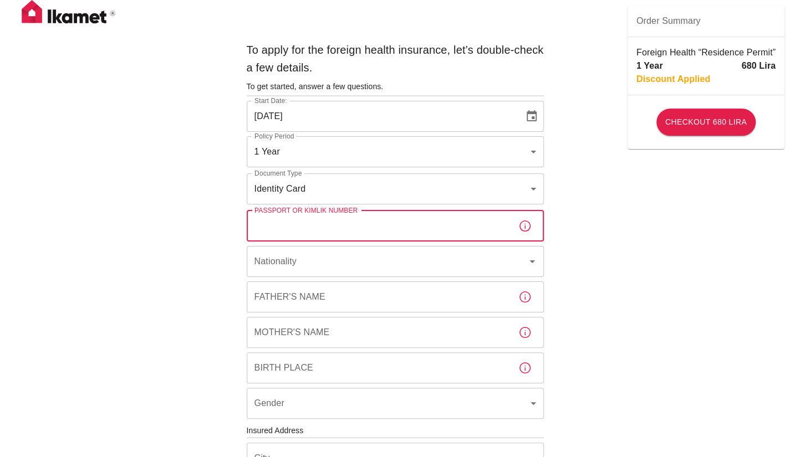
click at [463, 228] on input "Passport or Kimlik Number" at bounding box center [378, 226] width 263 height 31
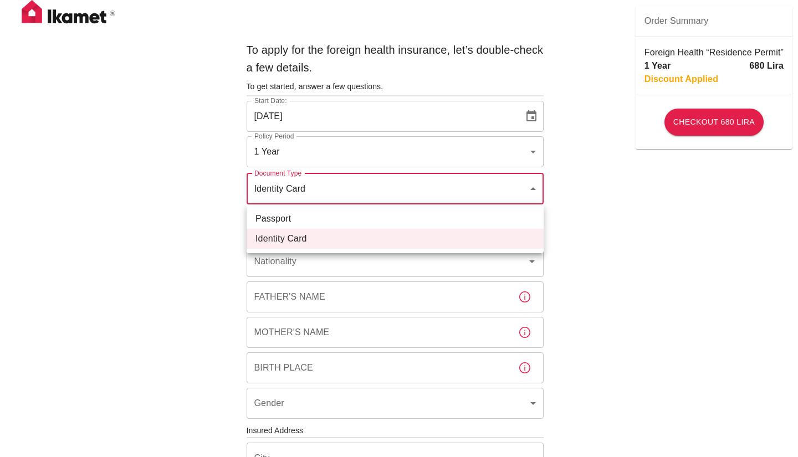
click at [347, 218] on li "Passport" at bounding box center [395, 219] width 297 height 20
type input "passport"
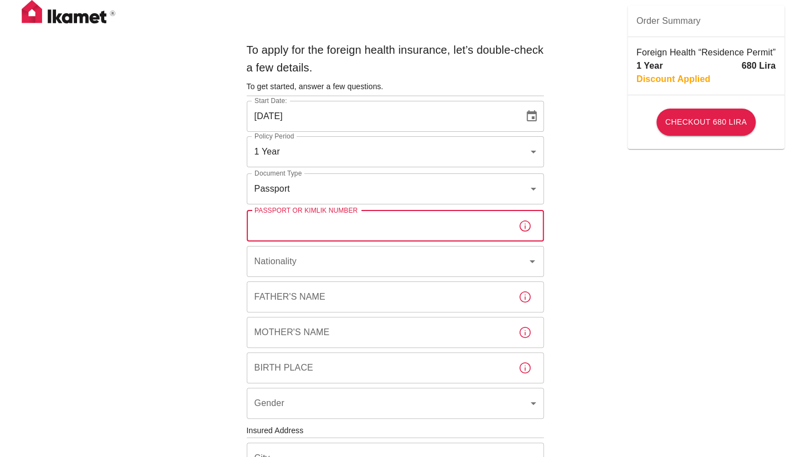
click at [319, 229] on input "Passport or Kimlik Number" at bounding box center [378, 226] width 263 height 31
type input "c"
type input "CP1767688"
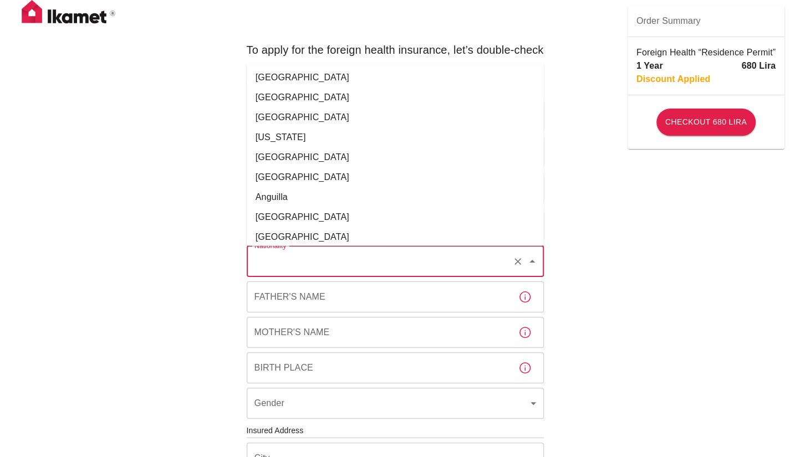
click at [298, 254] on input "Nationality" at bounding box center [380, 261] width 256 height 21
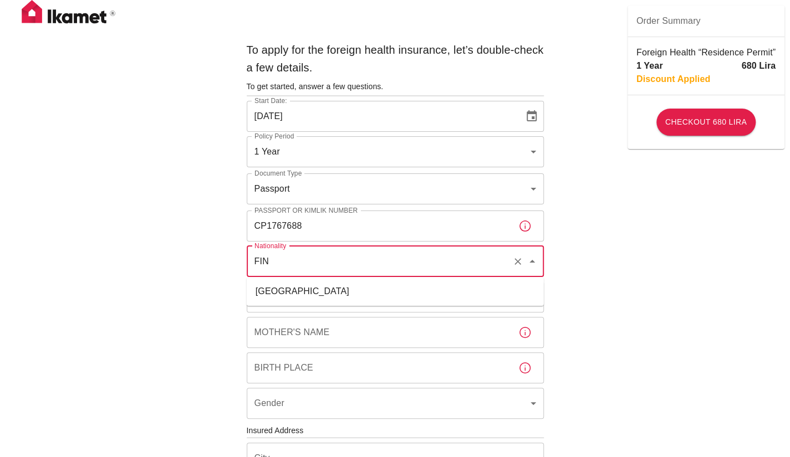
click at [293, 295] on li "[GEOGRAPHIC_DATA]" at bounding box center [395, 291] width 297 height 20
type input "[GEOGRAPHIC_DATA]"
click at [296, 301] on input "Father's Name" at bounding box center [378, 296] width 263 height 31
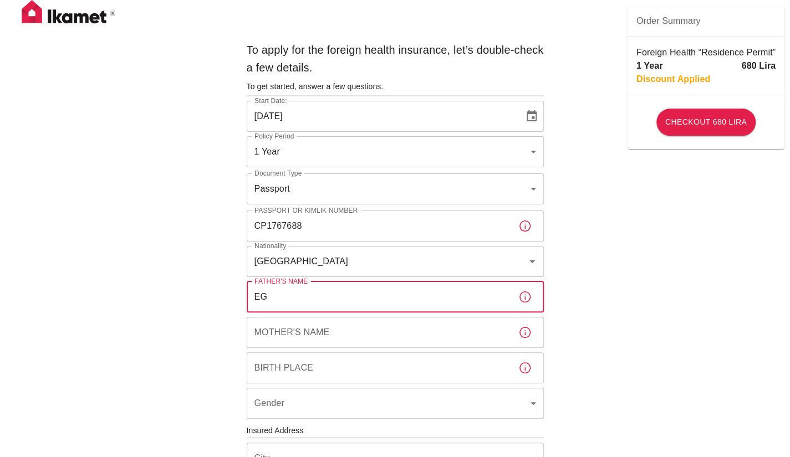
type input "E"
type input "JAMA [PERSON_NAME]"
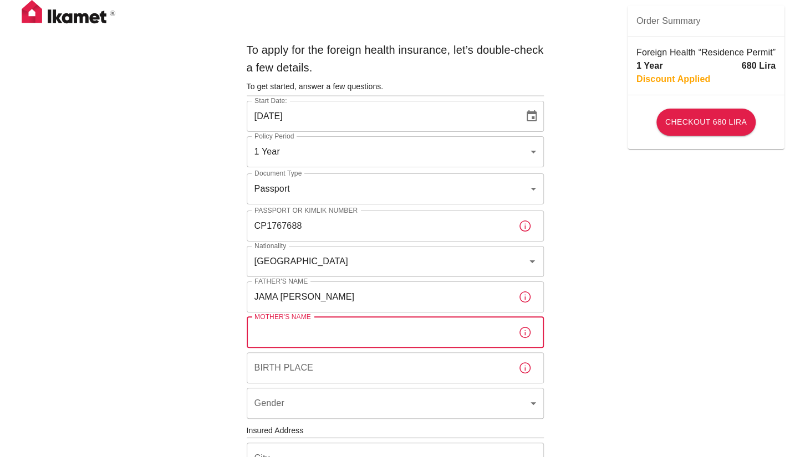
click at [288, 341] on input "Mother's Name" at bounding box center [378, 332] width 263 height 31
type input "N"
type input "[PERSON_NAME]"
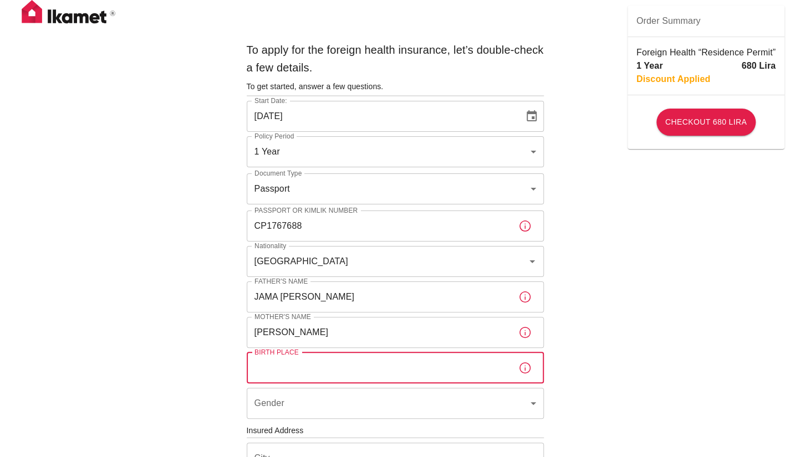
click at [286, 377] on input "Birth Place" at bounding box center [378, 367] width 263 height 31
type input "HARGEISA"
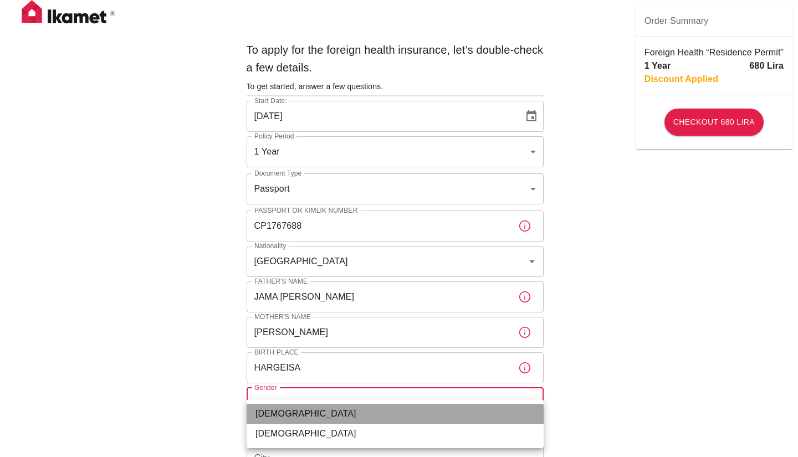
click at [396, 417] on li "[DEMOGRAPHIC_DATA]" at bounding box center [395, 414] width 297 height 20
type input "[DEMOGRAPHIC_DATA]"
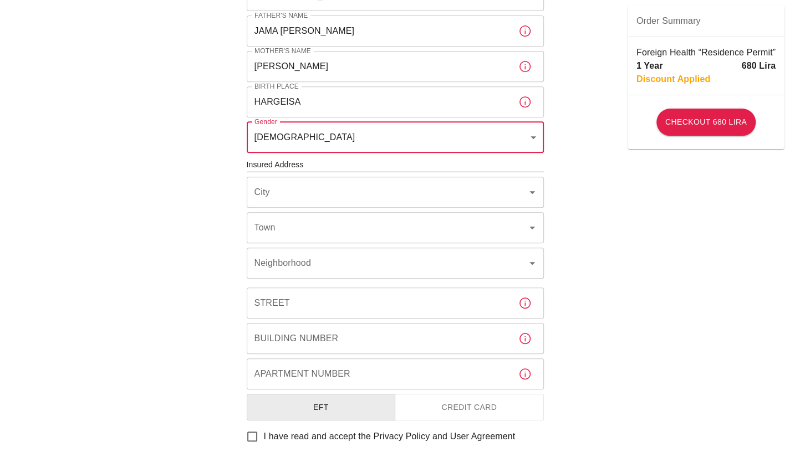
scroll to position [283, 0]
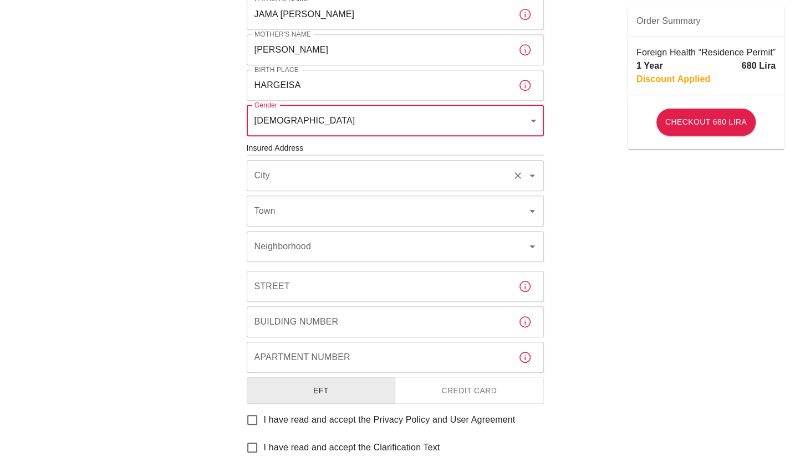
click at [319, 179] on input "City" at bounding box center [380, 175] width 256 height 21
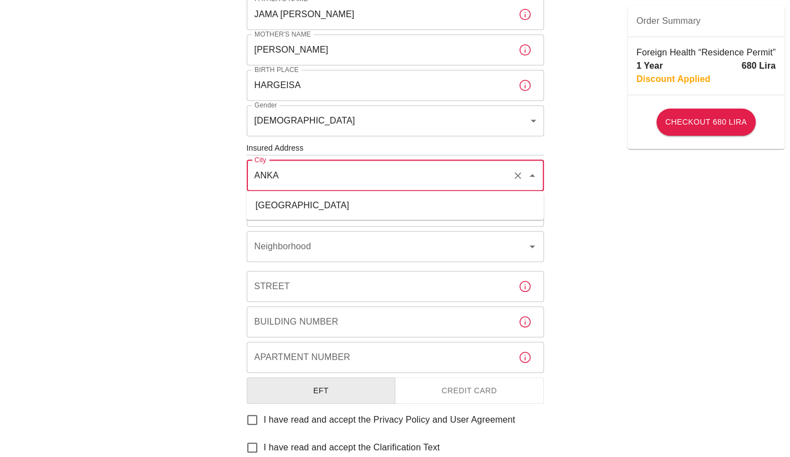
click at [299, 211] on li "[GEOGRAPHIC_DATA]" at bounding box center [395, 206] width 297 height 20
type input "[GEOGRAPHIC_DATA]"
click at [297, 212] on input "Town" at bounding box center [380, 211] width 256 height 21
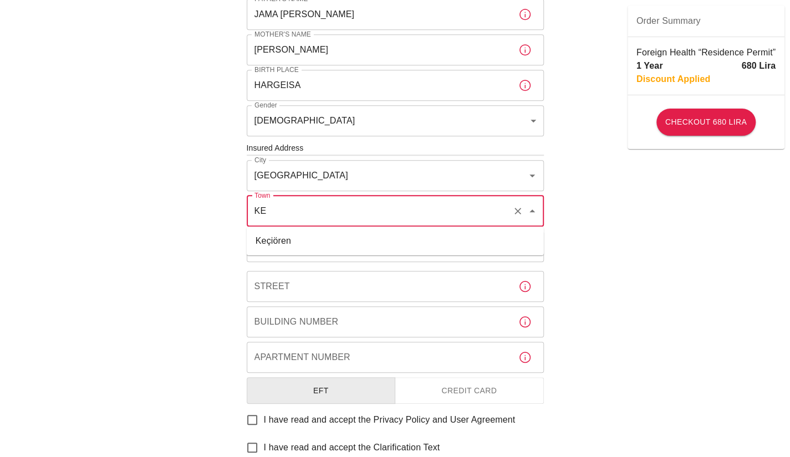
click at [291, 245] on li "Keçiören" at bounding box center [395, 241] width 297 height 20
type input "Keçiören"
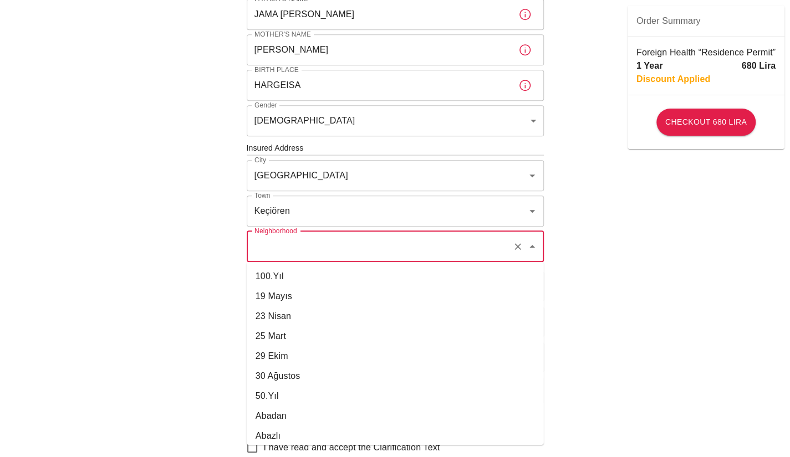
click at [284, 252] on input "Neighborhood" at bounding box center [380, 246] width 256 height 21
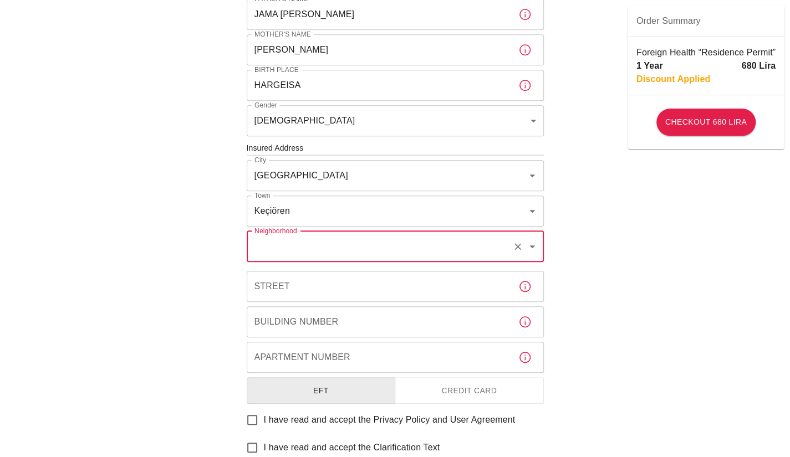
click at [284, 252] on input "Neighborhood" at bounding box center [380, 246] width 256 height 21
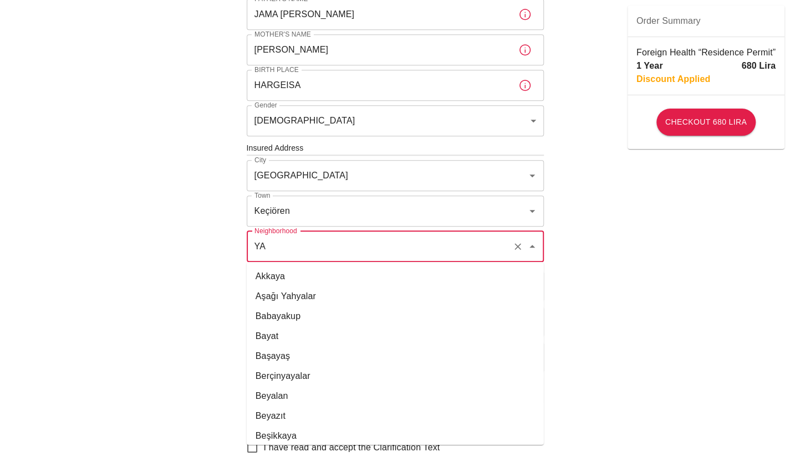
type input "Y"
type input "E"
click at [287, 371] on li "[PERSON_NAME]" at bounding box center [395, 376] width 297 height 20
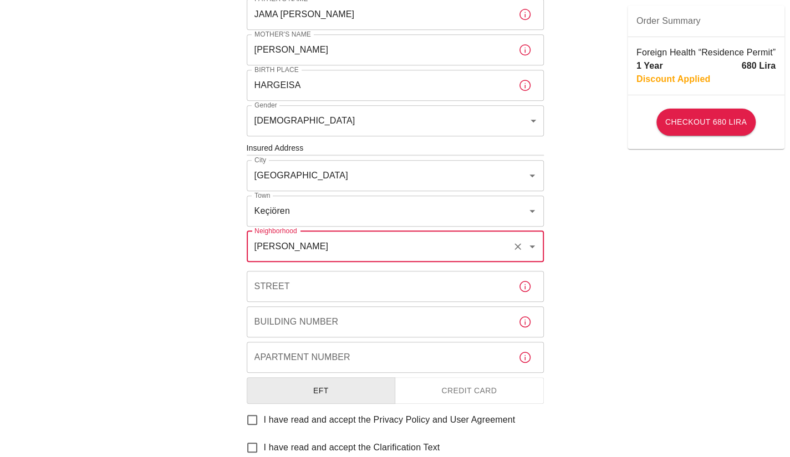
type input "[PERSON_NAME]"
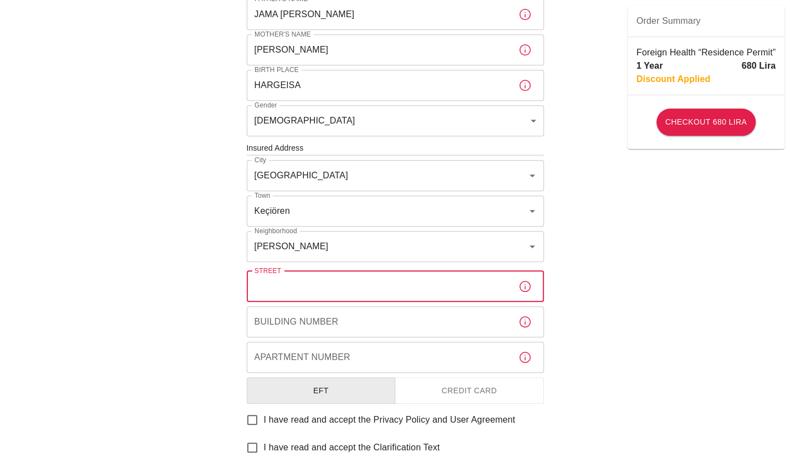
click at [290, 292] on input "Street" at bounding box center [378, 286] width 263 height 31
type input "YAYLA MAH. 1496 SOKAK"
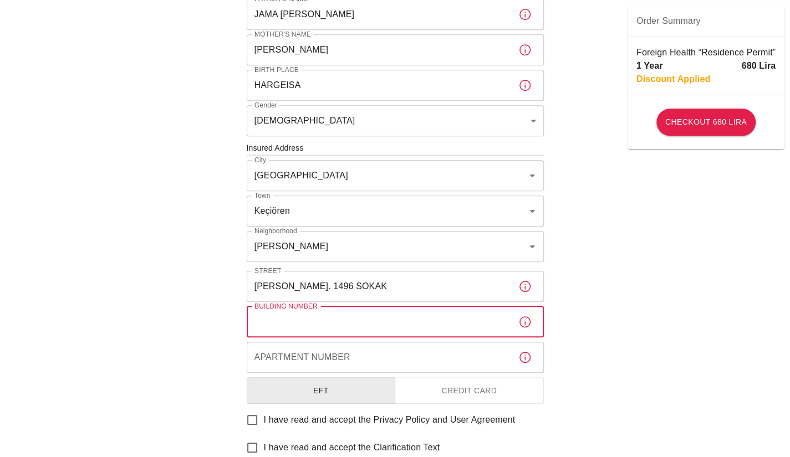
click at [290, 323] on input "Building Number" at bounding box center [378, 321] width 263 height 31
type input "6"
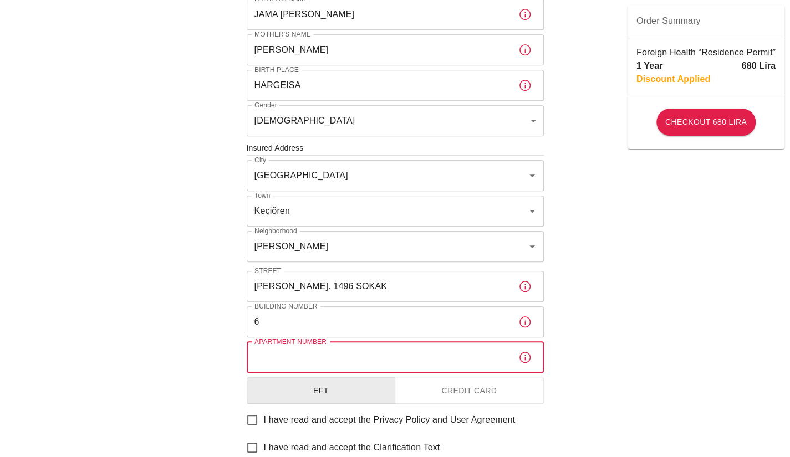
click at [298, 354] on input "Apartment Number" at bounding box center [378, 357] width 263 height 31
type input "1"
click at [469, 390] on button "Credit Card" at bounding box center [468, 390] width 149 height 27
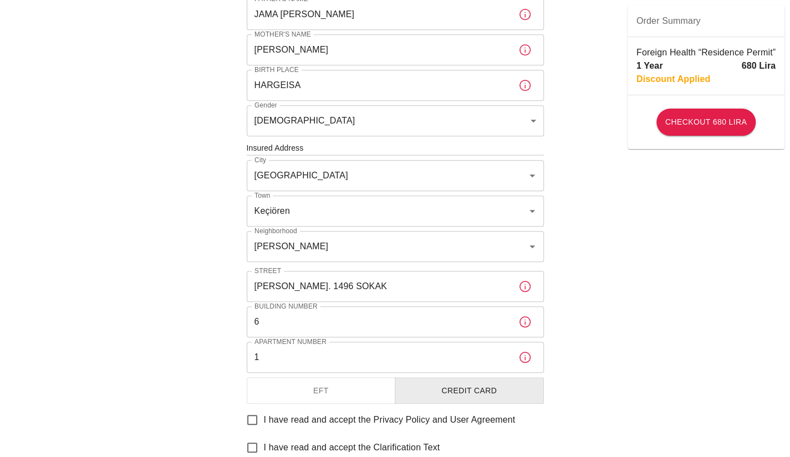
scroll to position [401, 0]
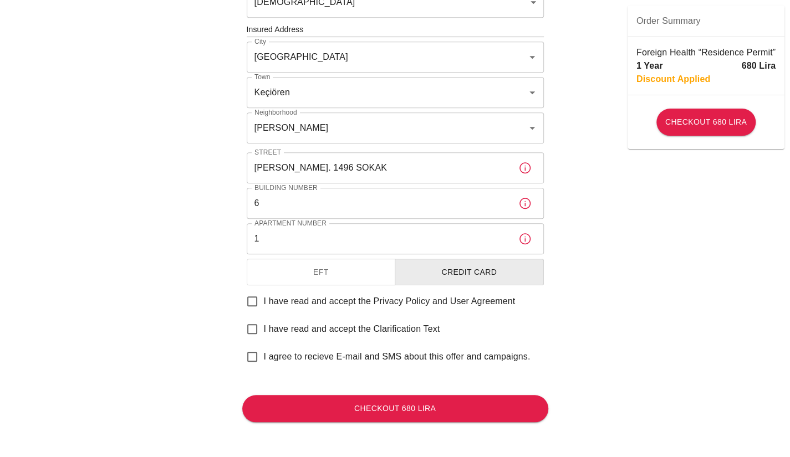
click at [259, 302] on input "I have read and accept the Privacy Policy and User Agreement" at bounding box center [251, 301] width 23 height 23
checkbox input "true"
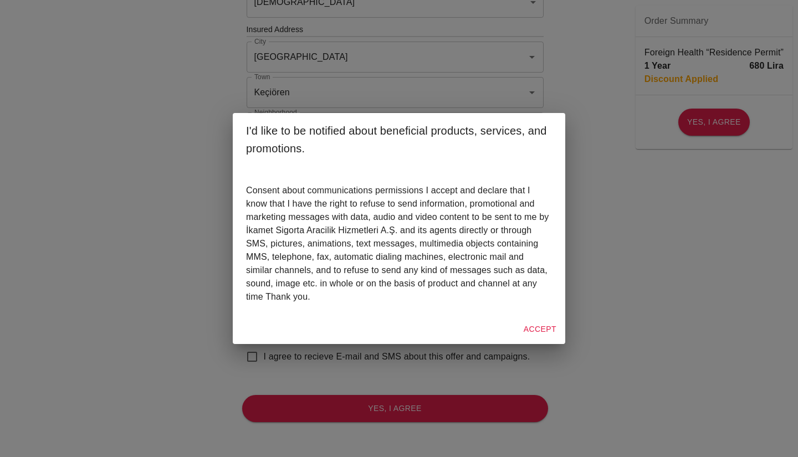
click at [556, 326] on button "Accept" at bounding box center [540, 329] width 42 height 21
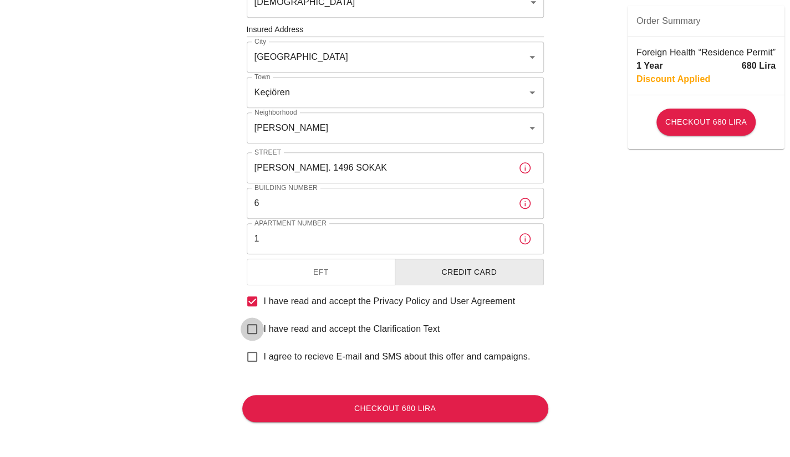
click at [259, 335] on input "I have read and accept the Clarification Text" at bounding box center [251, 328] width 23 height 23
checkbox input "true"
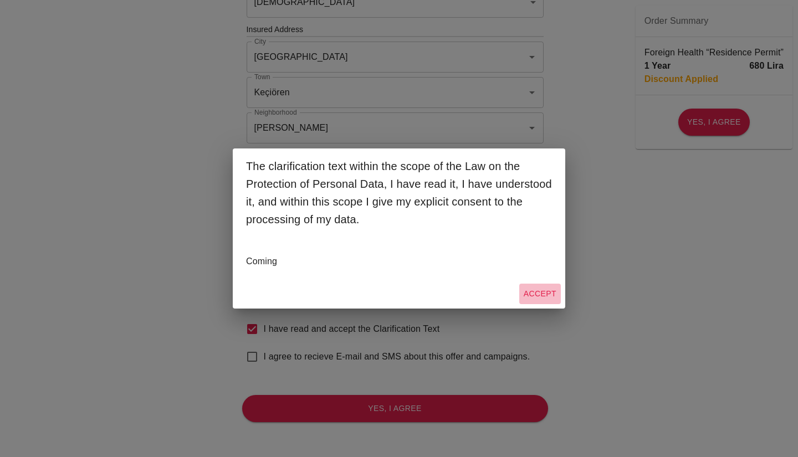
click at [533, 291] on button "Accept" at bounding box center [540, 294] width 42 height 21
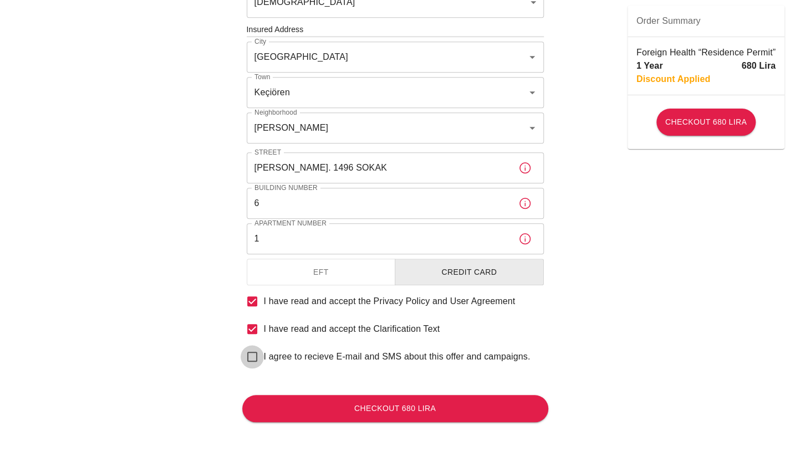
click at [253, 356] on input "I agree to recieve E-mail and SMS about this offer and campaigns." at bounding box center [251, 356] width 23 height 23
checkbox input "true"
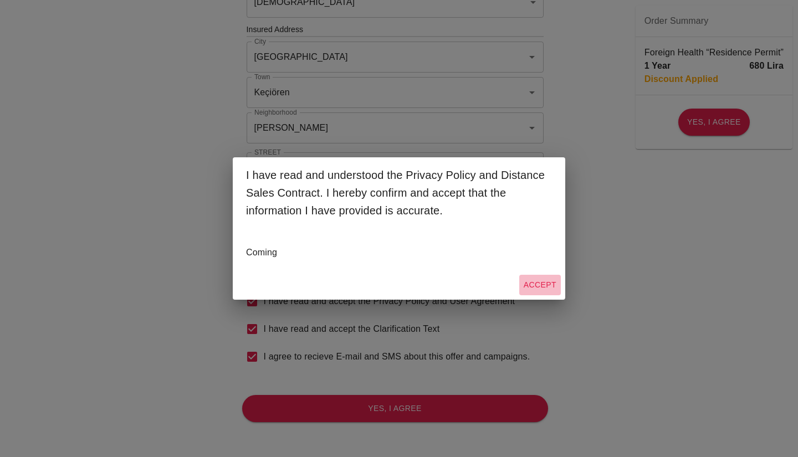
click at [530, 291] on button "Accept" at bounding box center [540, 285] width 42 height 21
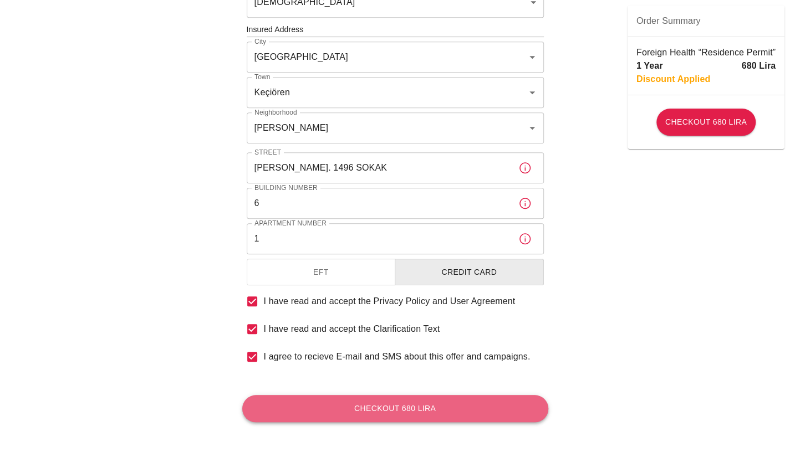
click at [422, 413] on button "Checkout 680 Lira" at bounding box center [395, 408] width 306 height 27
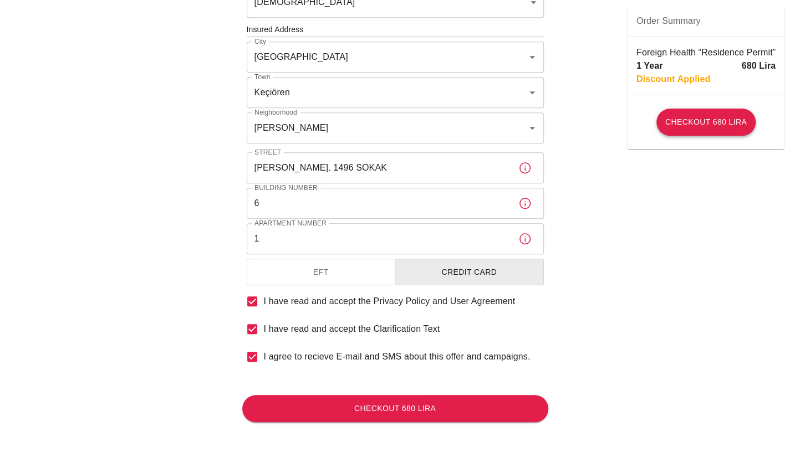
click at [674, 135] on button "Checkout 680 Lira" at bounding box center [705, 122] width 99 height 27
click at [685, 130] on button "Checkout 680 Lira" at bounding box center [705, 122] width 99 height 27
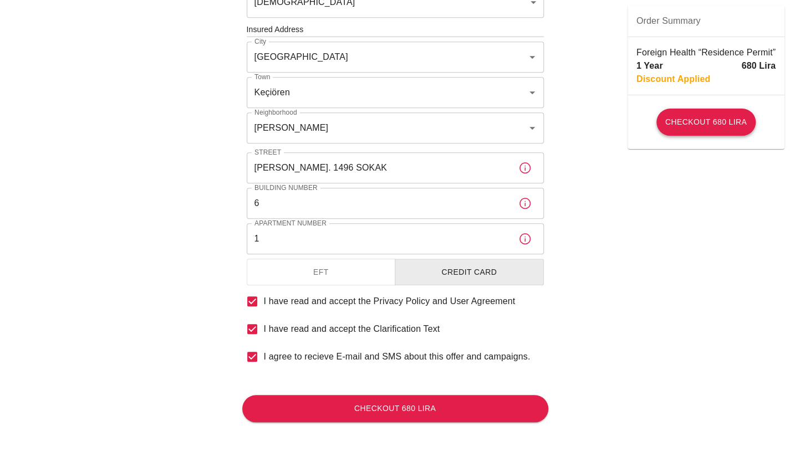
click at [685, 130] on button "Checkout 680 Lira" at bounding box center [705, 122] width 99 height 27
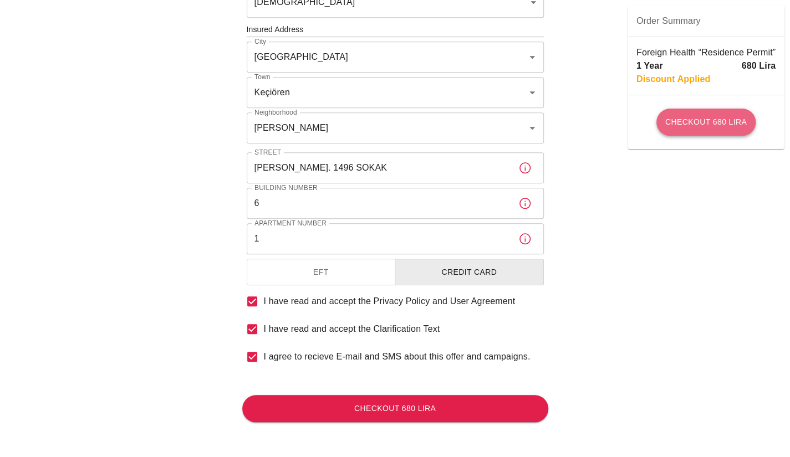
click at [685, 130] on button "Checkout 680 Lira" at bounding box center [705, 122] width 99 height 27
drag, startPoint x: 788, startPoint y: 283, endPoint x: 795, endPoint y: 172, distance: 111.0
click at [790, 172] on html "To apply for the foreign health insurance, let’s double-check a few details. To…" at bounding box center [395, 257] width 790 height 1316
click at [350, 408] on button "Checkout 680 Lira" at bounding box center [395, 408] width 306 height 27
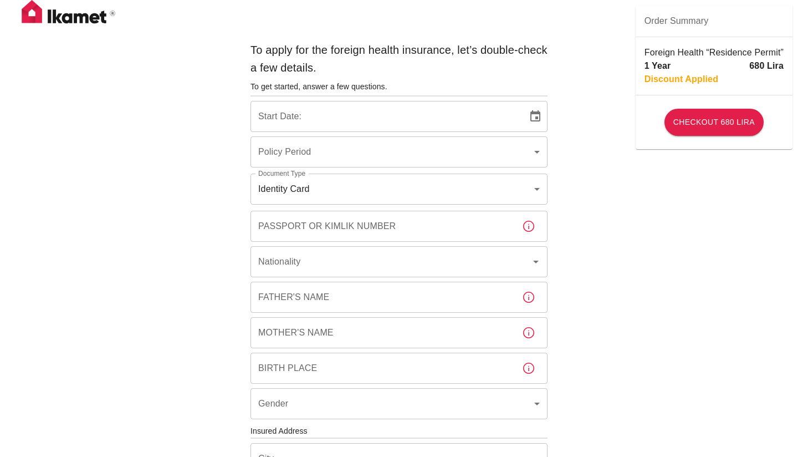
type input "b7343ef8-d55e-4554-96a8-76e30347e985"
type input "28/08/2025"
